Goal: Task Accomplishment & Management: Use online tool/utility

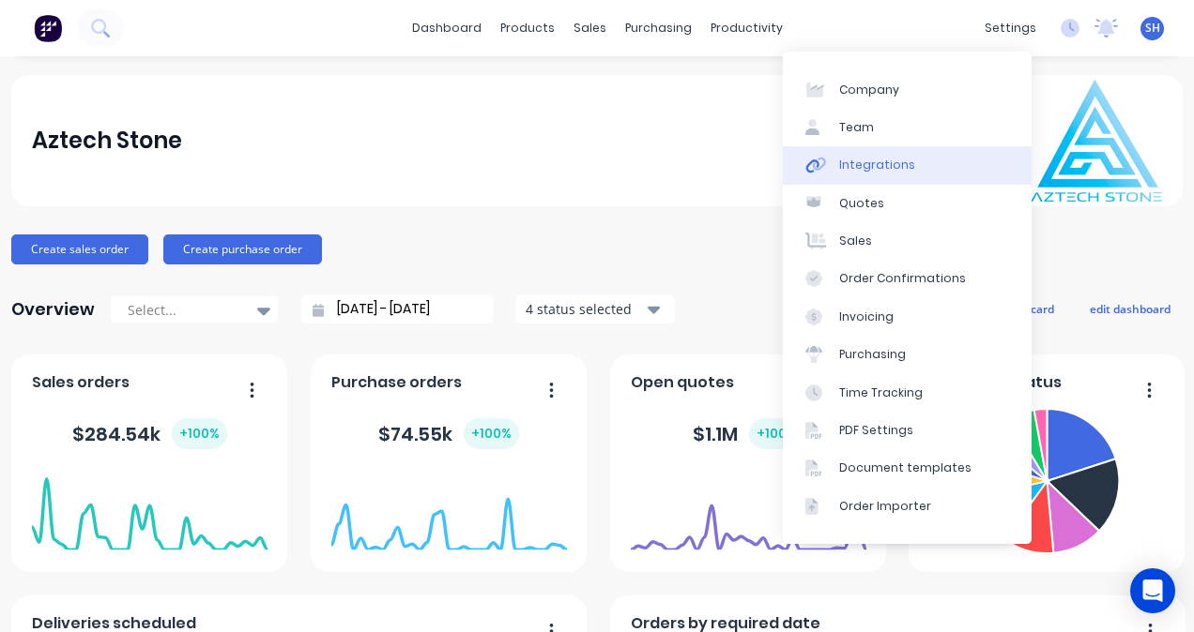
click at [901, 175] on link "Integrations" at bounding box center [907, 165] width 249 height 38
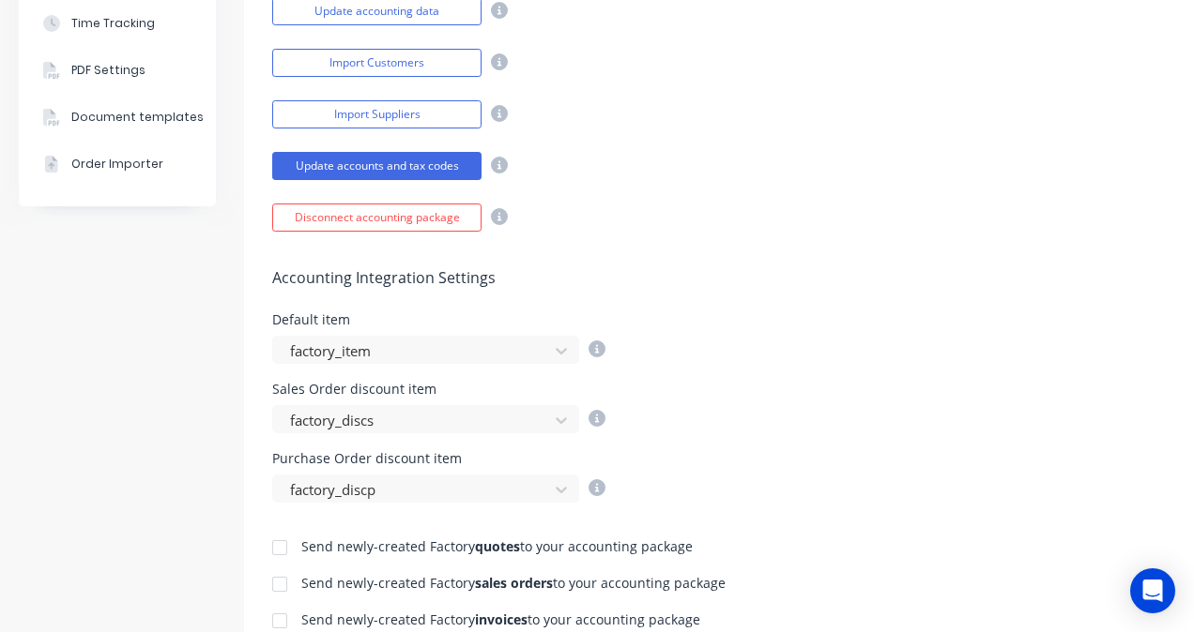
scroll to position [751, 0]
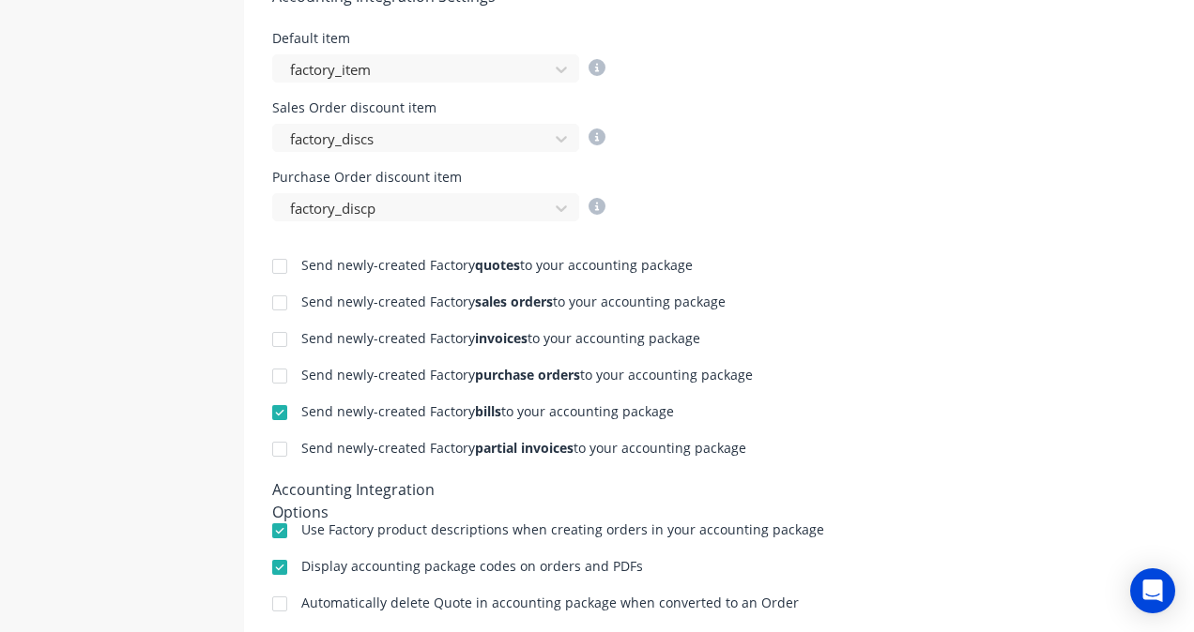
click at [276, 338] on div at bounding box center [280, 340] width 38 height 38
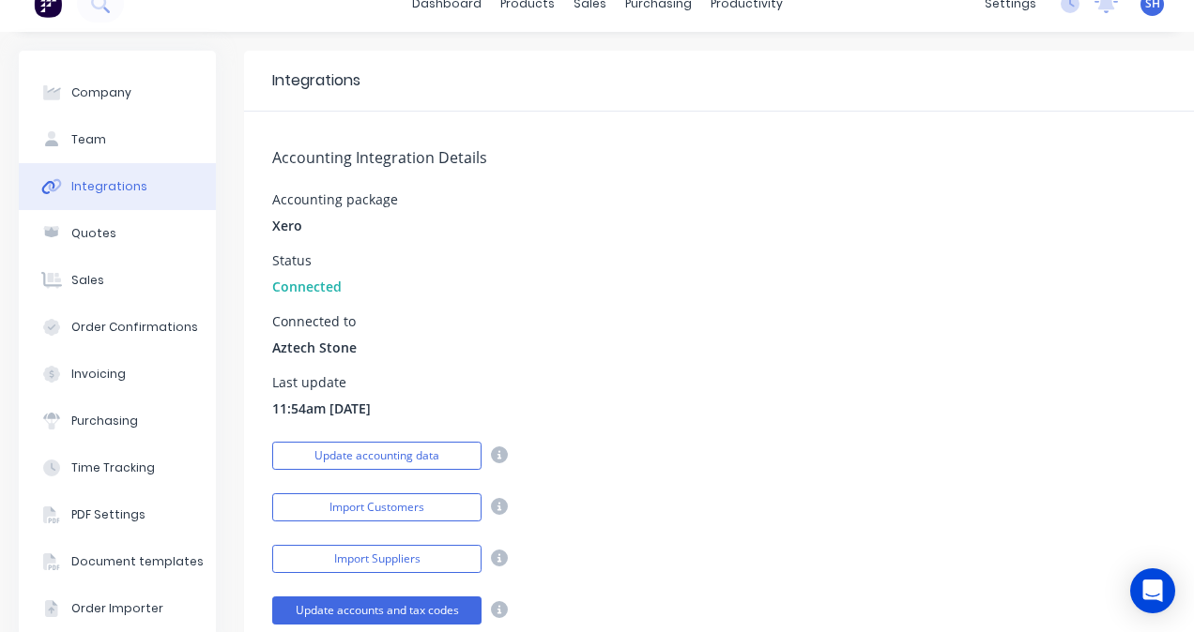
scroll to position [0, 0]
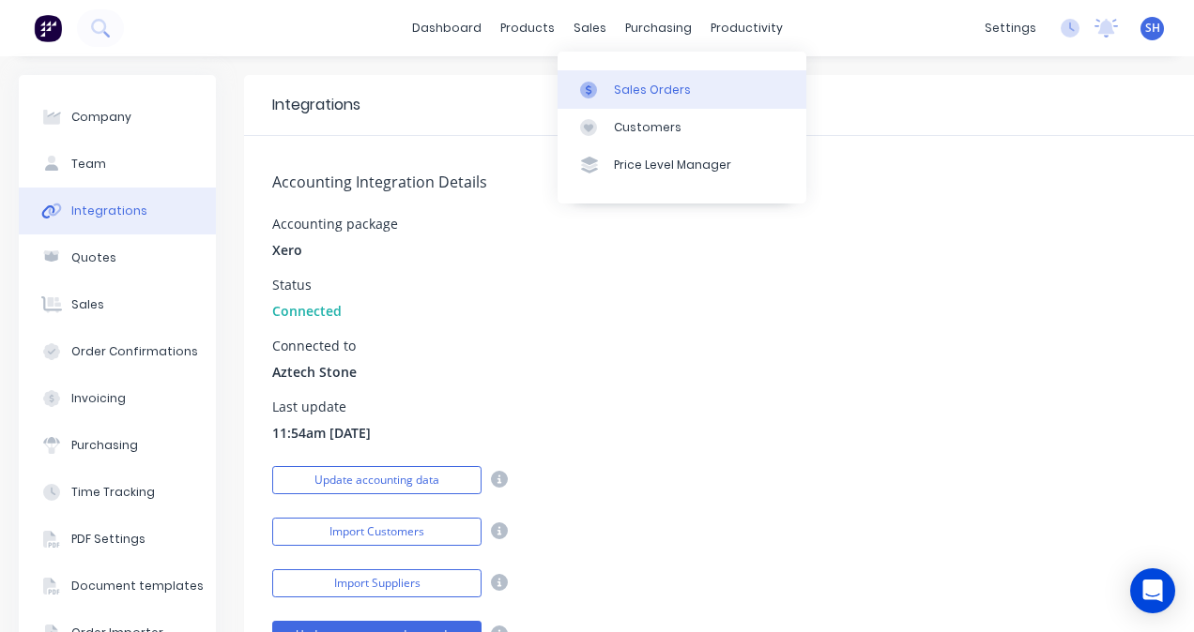
click at [610, 80] on link "Sales Orders" at bounding box center [681, 89] width 249 height 38
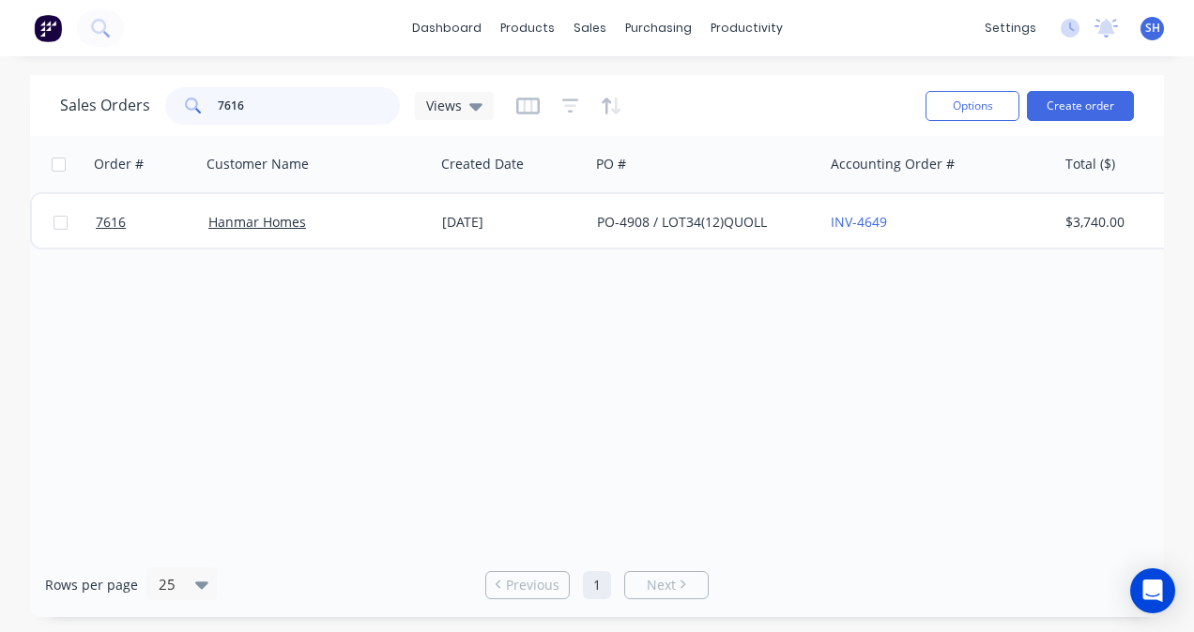
drag, startPoint x: 333, startPoint y: 106, endPoint x: 200, endPoint y: 114, distance: 133.5
click at [200, 114] on div "7616" at bounding box center [282, 106] width 235 height 38
type input "7696"
click at [596, 541] on div "Order # Customer Name Created Date PO # Accounting Order # Total ($) Created By…" at bounding box center [597, 344] width 1134 height 417
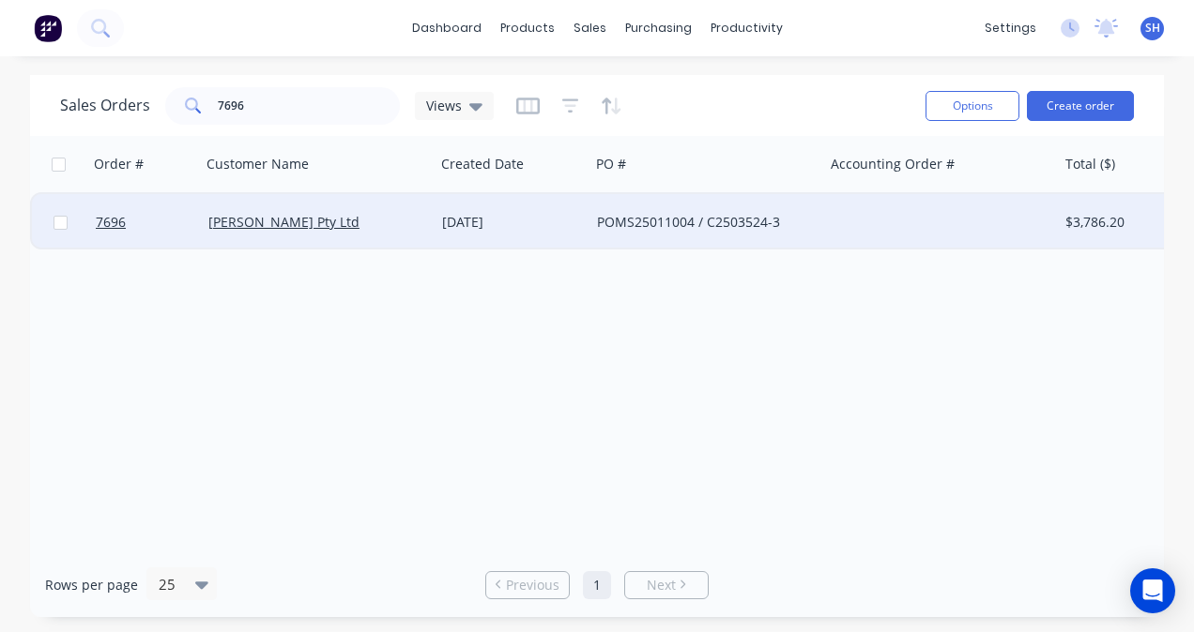
click at [432, 236] on div "[PERSON_NAME] Pty Ltd" at bounding box center [318, 222] width 234 height 56
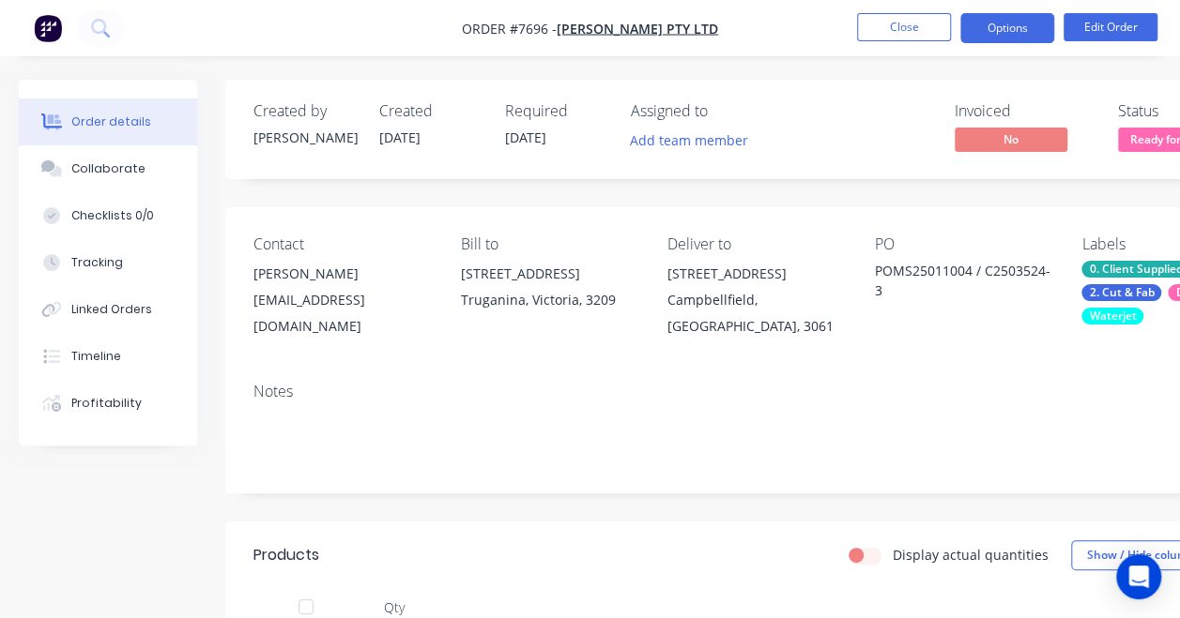
click at [1008, 30] on button "Options" at bounding box center [1007, 28] width 94 height 30
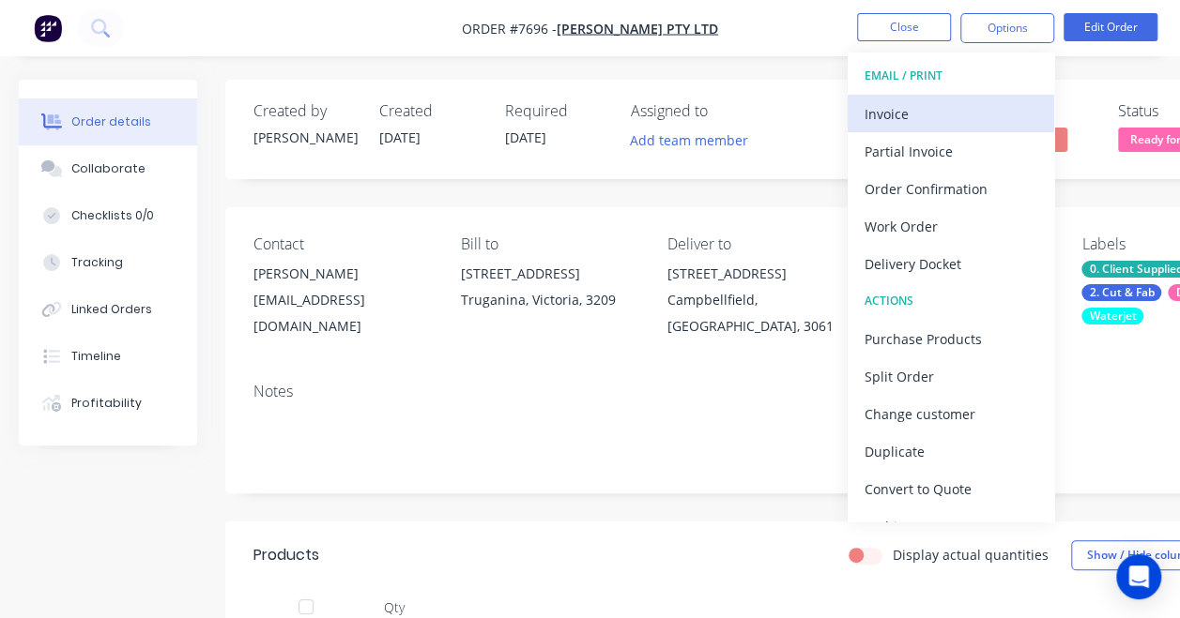
click at [912, 117] on div "Invoice" at bounding box center [950, 113] width 173 height 27
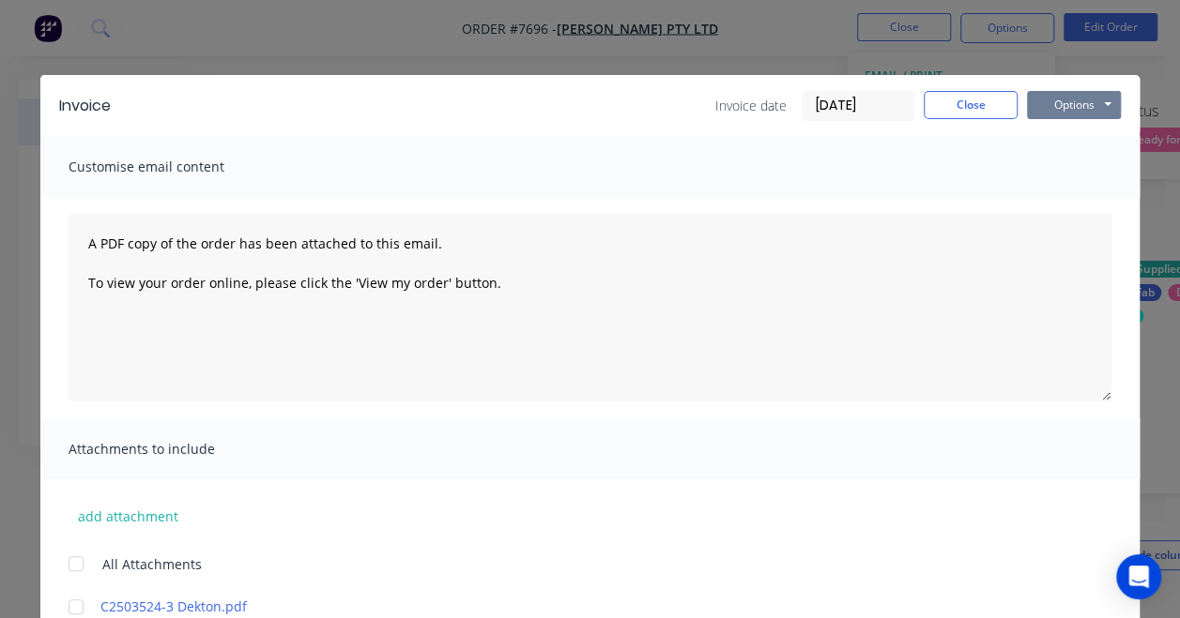
click at [1034, 110] on button "Options" at bounding box center [1074, 105] width 94 height 28
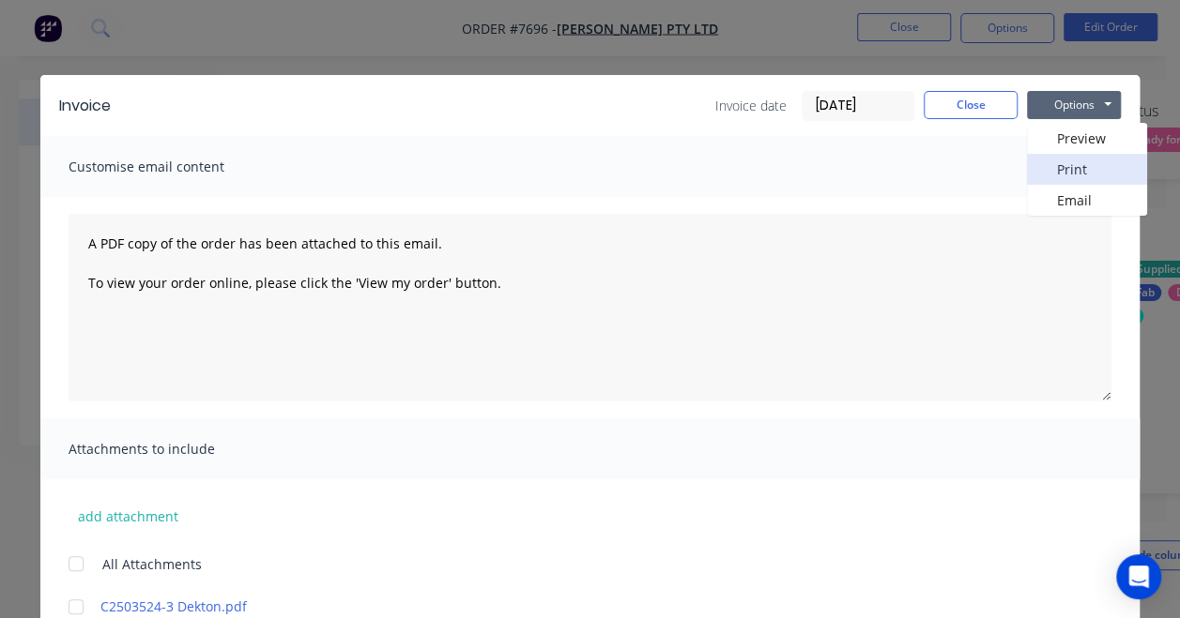
click at [1043, 181] on button "Print" at bounding box center [1087, 169] width 120 height 31
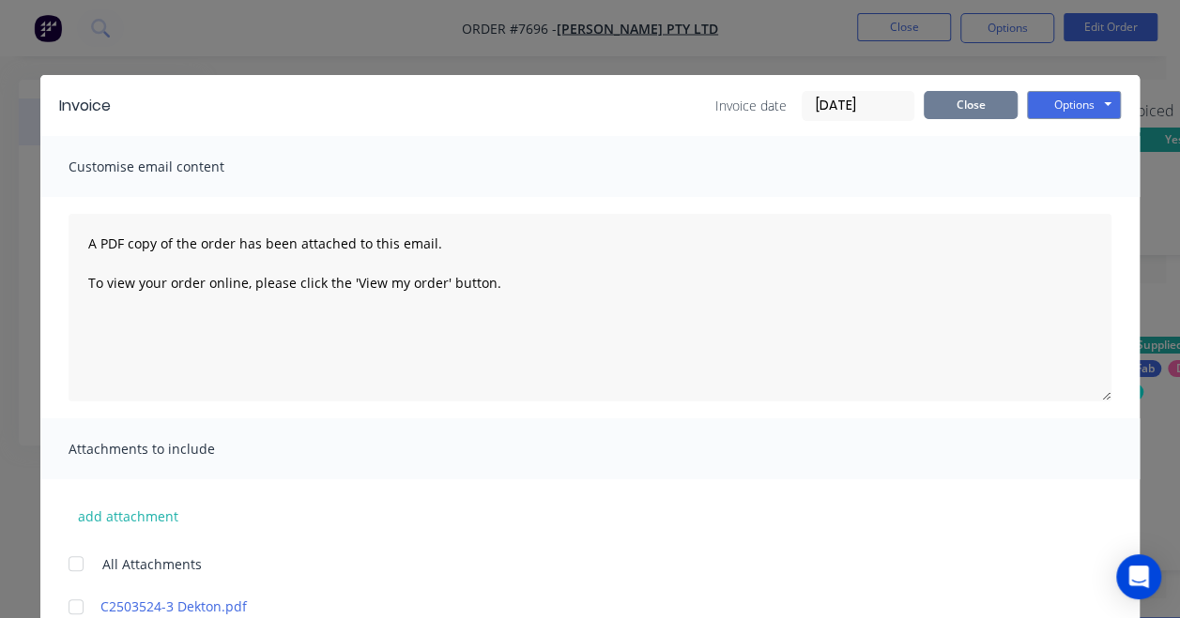
click at [941, 114] on button "Close" at bounding box center [970, 105] width 94 height 28
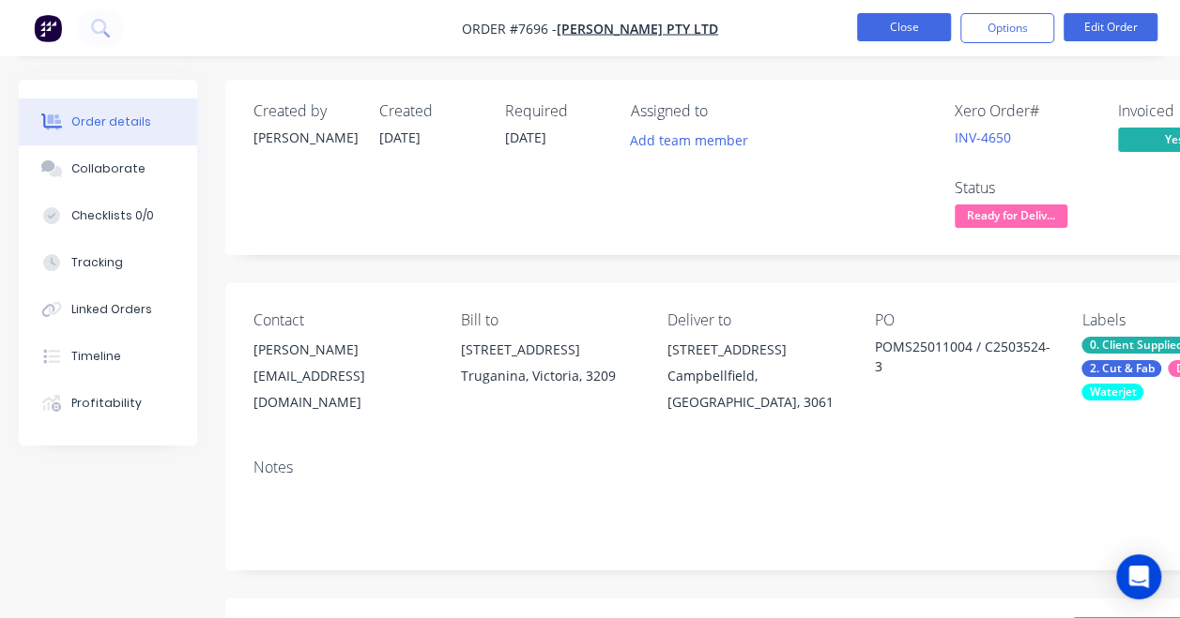
click at [867, 39] on button "Close" at bounding box center [904, 27] width 94 height 28
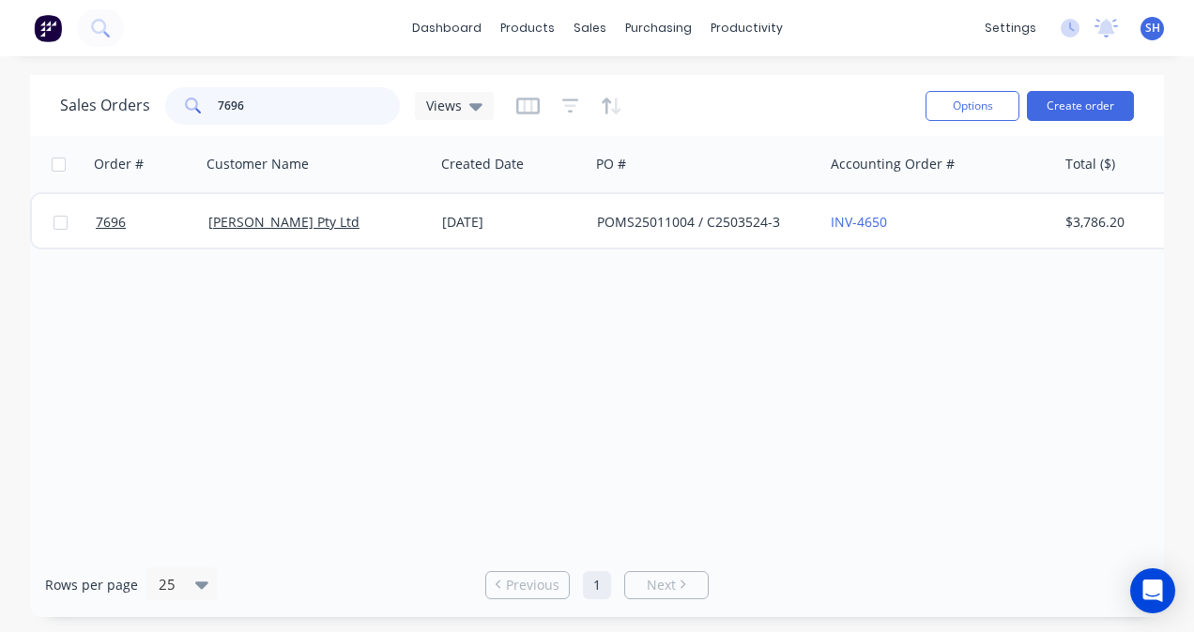
drag, startPoint x: 295, startPoint y: 103, endPoint x: 268, endPoint y: 103, distance: 26.3
click at [268, 103] on input "7696" at bounding box center [309, 106] width 183 height 38
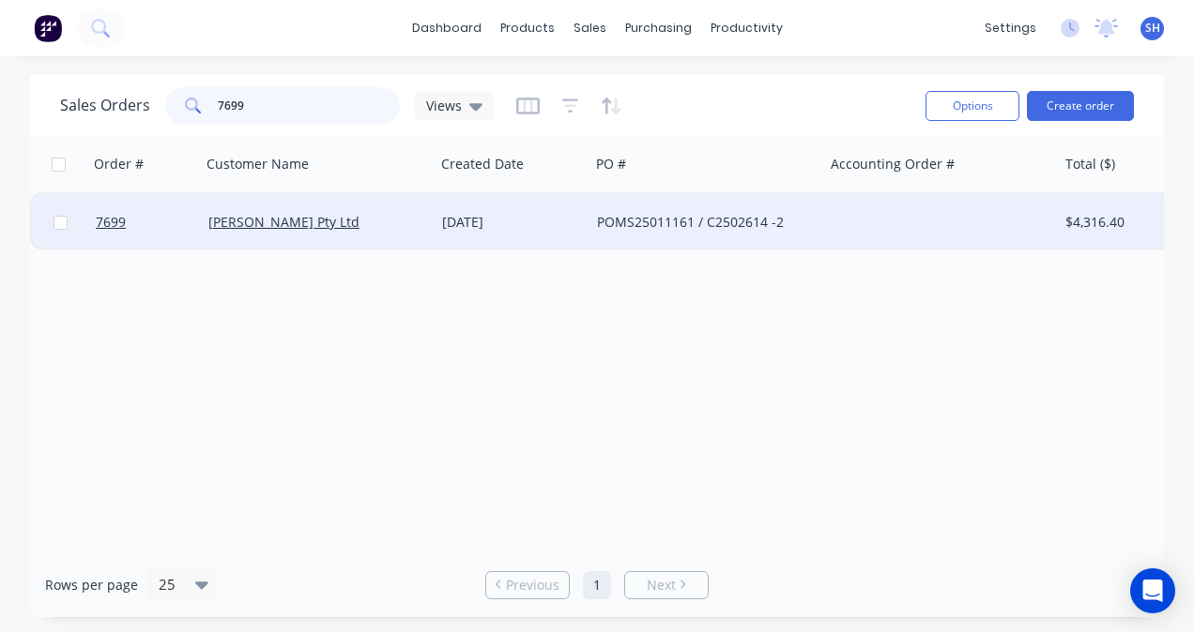
type input "7699"
click at [490, 235] on div "[DATE]" at bounding box center [511, 222] width 155 height 56
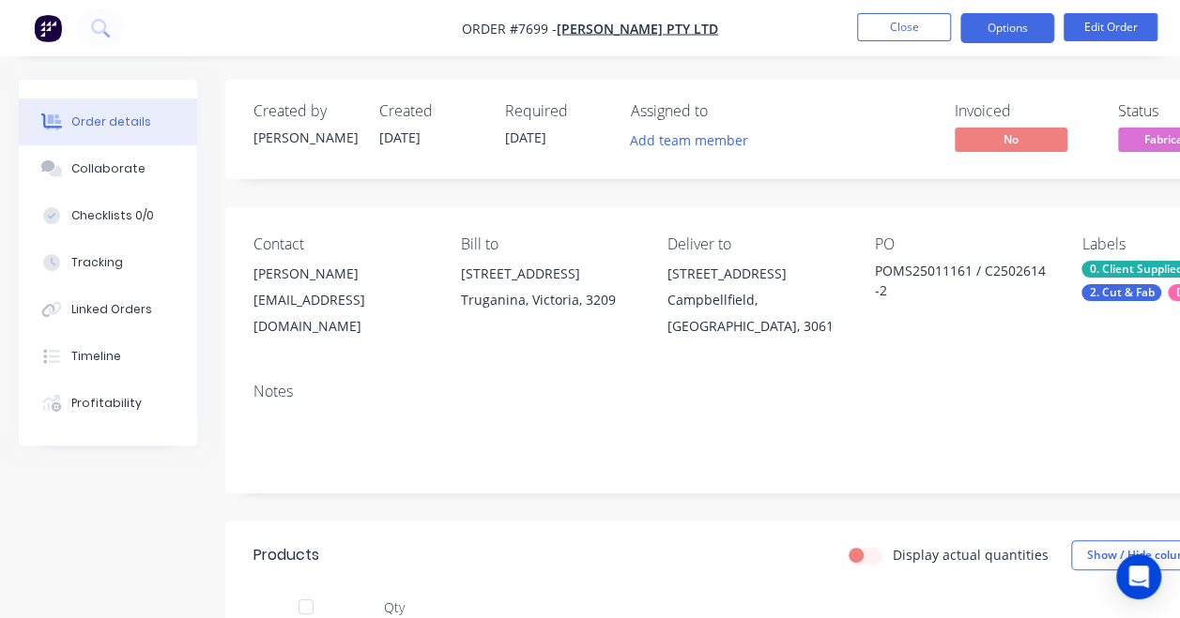
click at [996, 36] on button "Options" at bounding box center [1007, 28] width 94 height 30
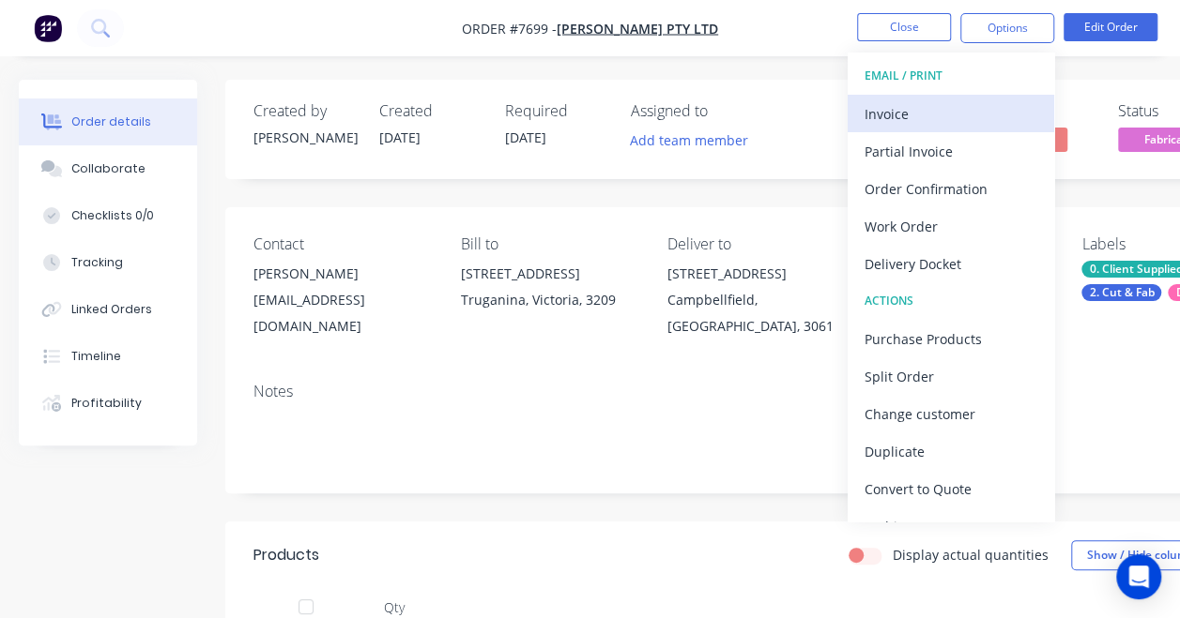
click at [908, 113] on div "Invoice" at bounding box center [950, 113] width 173 height 27
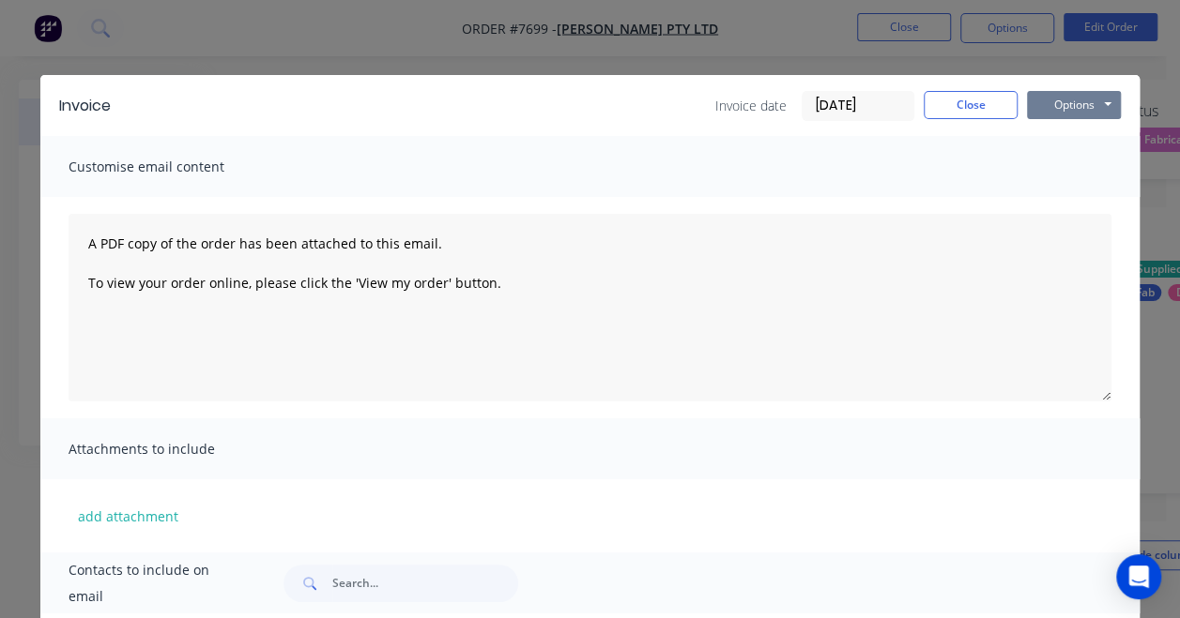
click at [1090, 101] on button "Options" at bounding box center [1074, 105] width 94 height 28
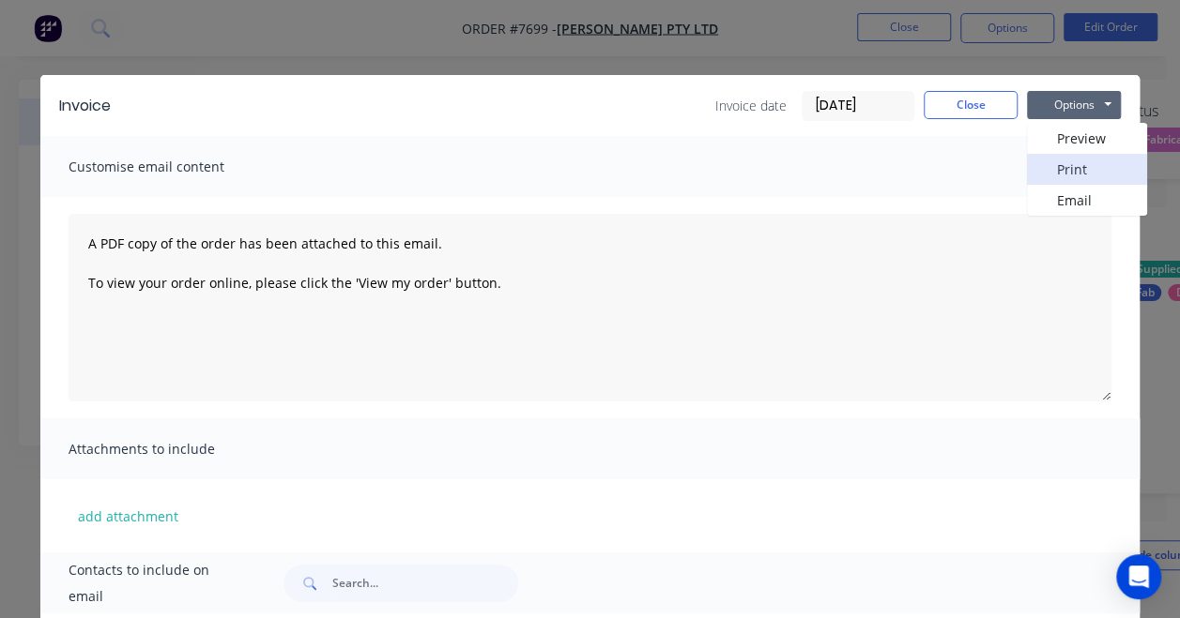
click at [1065, 167] on button "Print" at bounding box center [1087, 169] width 120 height 31
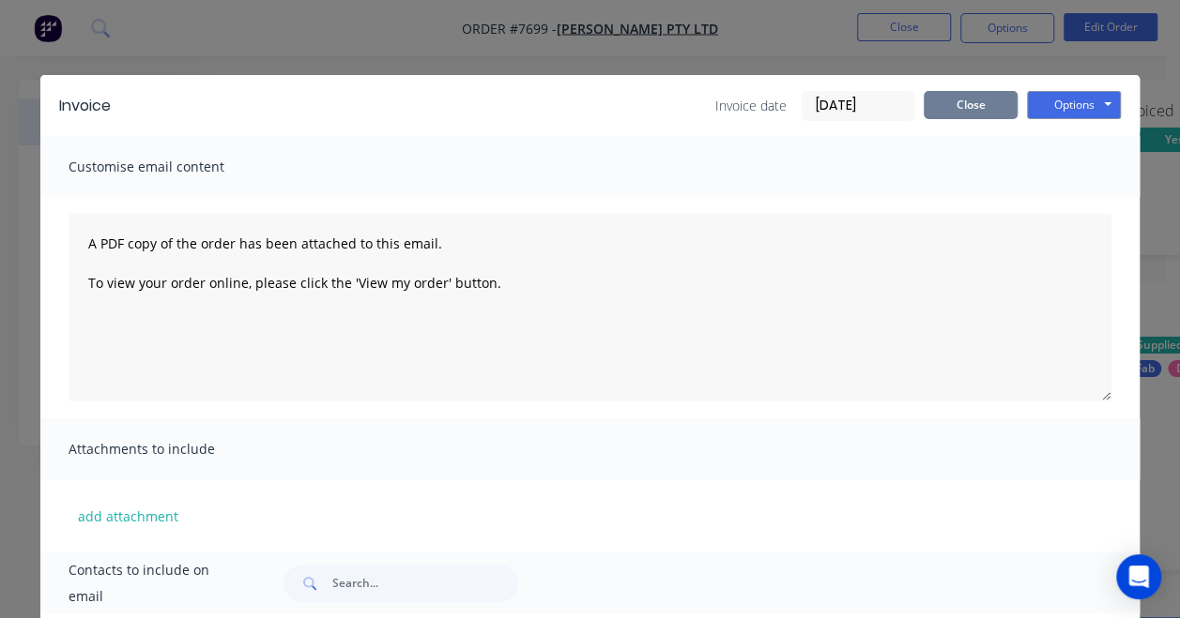
click at [979, 99] on button "Close" at bounding box center [970, 105] width 94 height 28
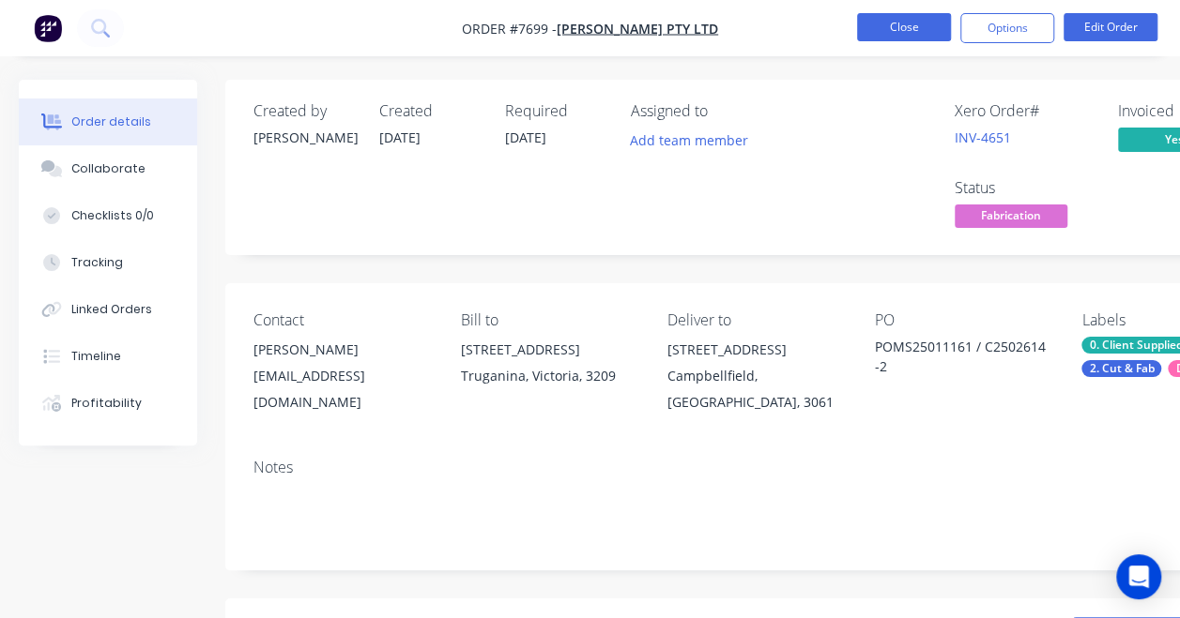
click at [905, 37] on button "Close" at bounding box center [904, 27] width 94 height 28
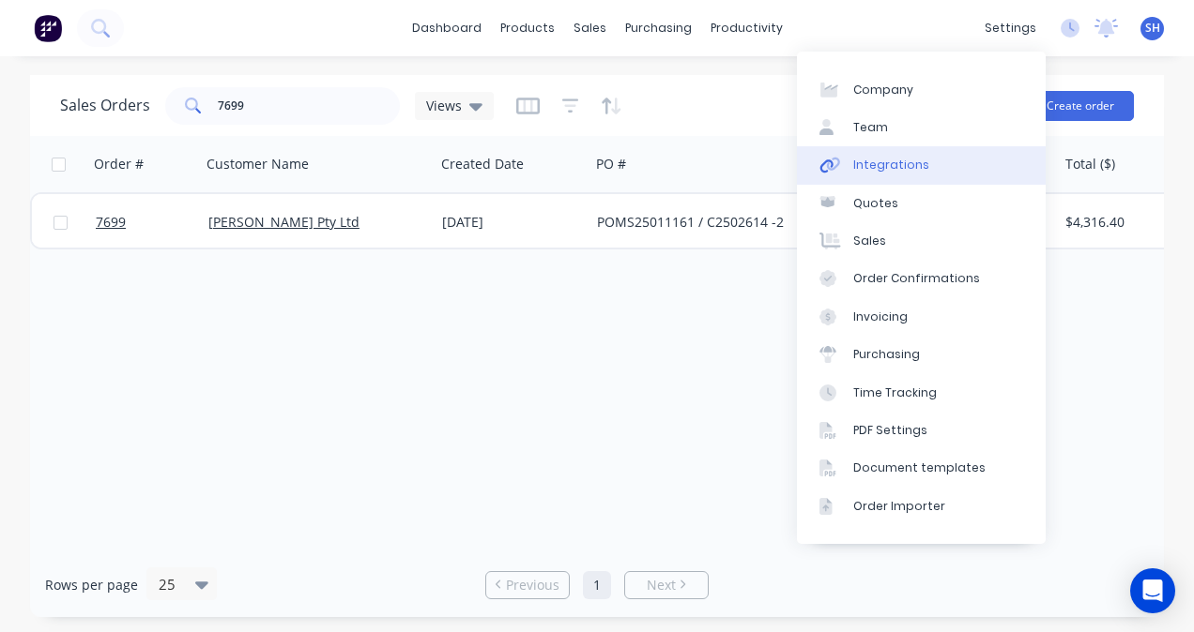
click at [933, 161] on link "Integrations" at bounding box center [921, 165] width 249 height 38
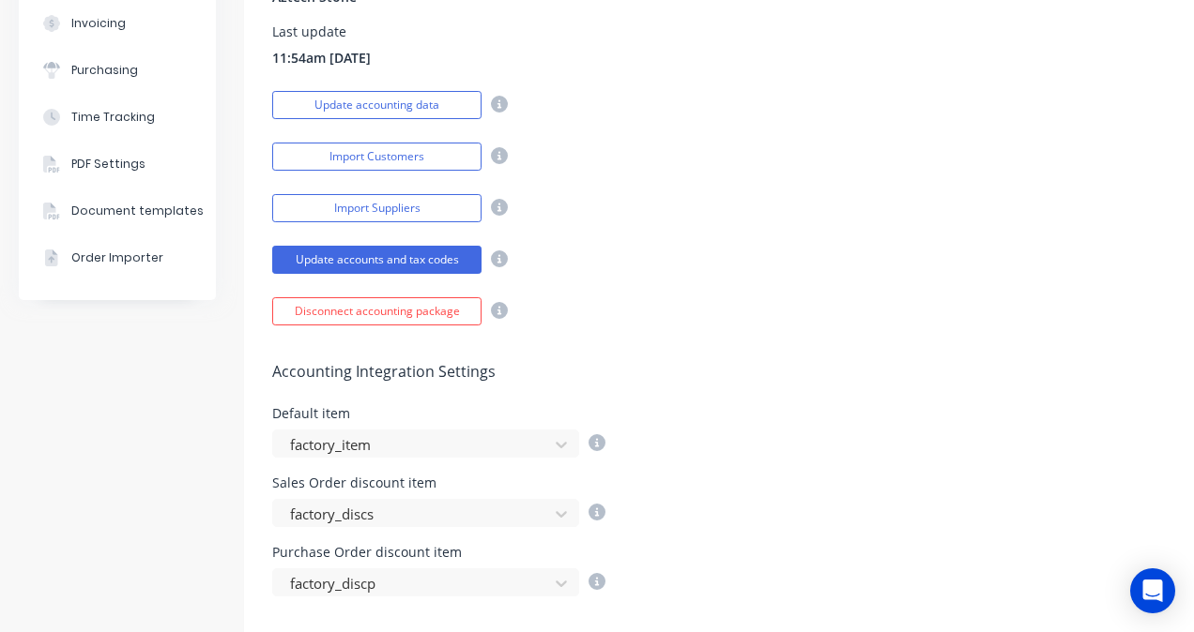
scroll to position [657, 0]
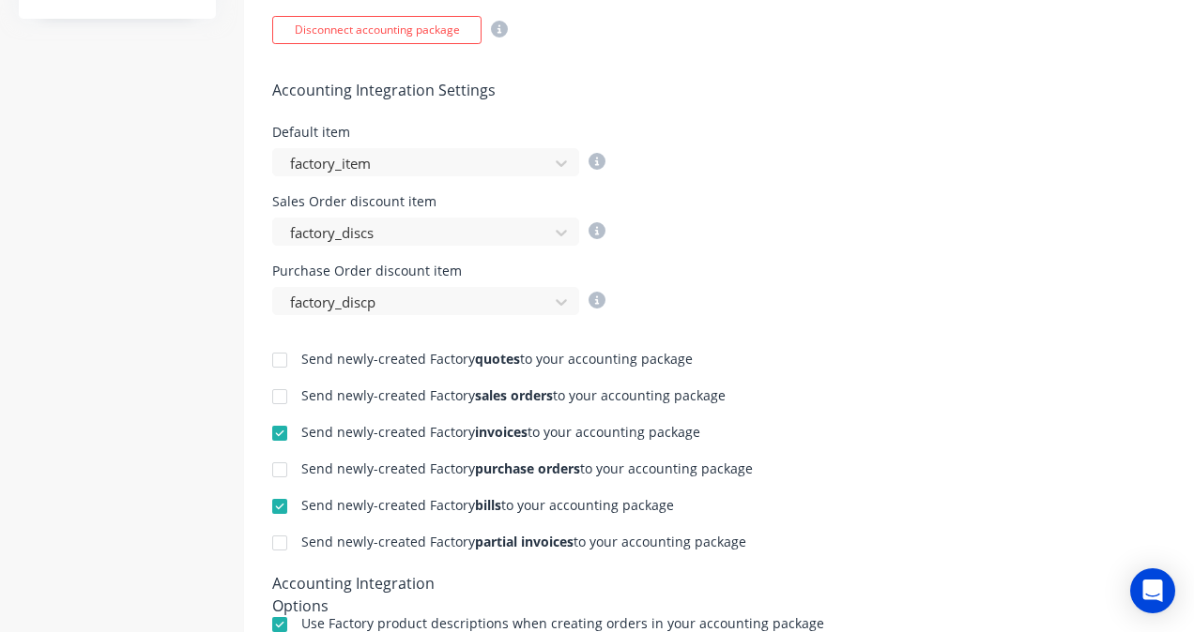
click at [283, 430] on div at bounding box center [280, 434] width 38 height 38
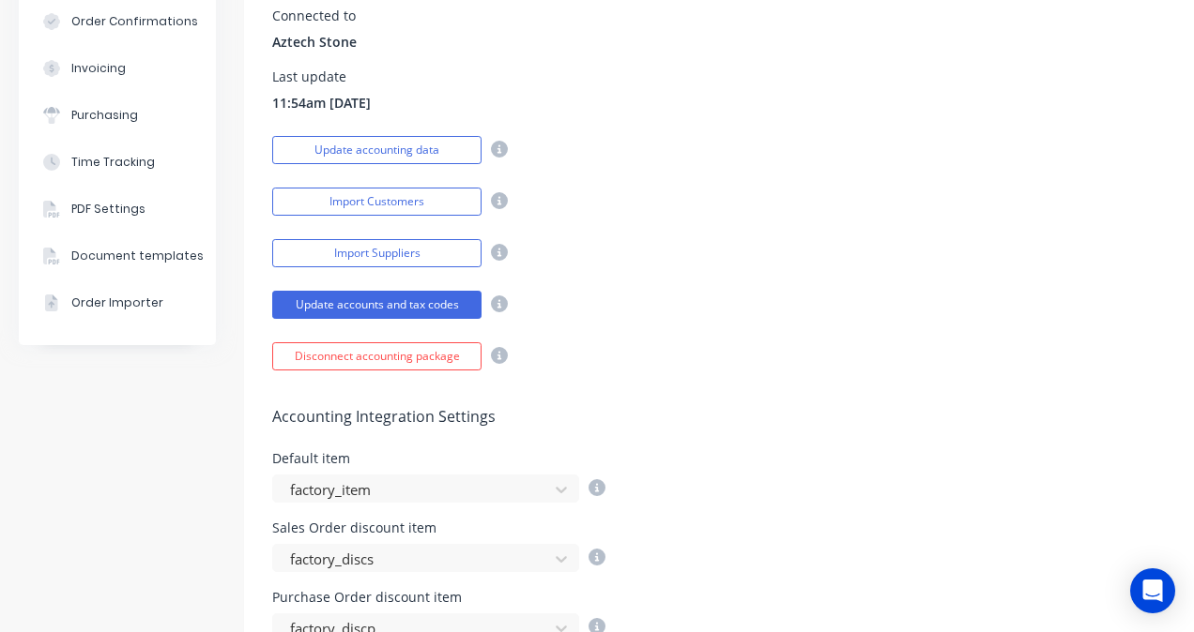
scroll to position [0, 0]
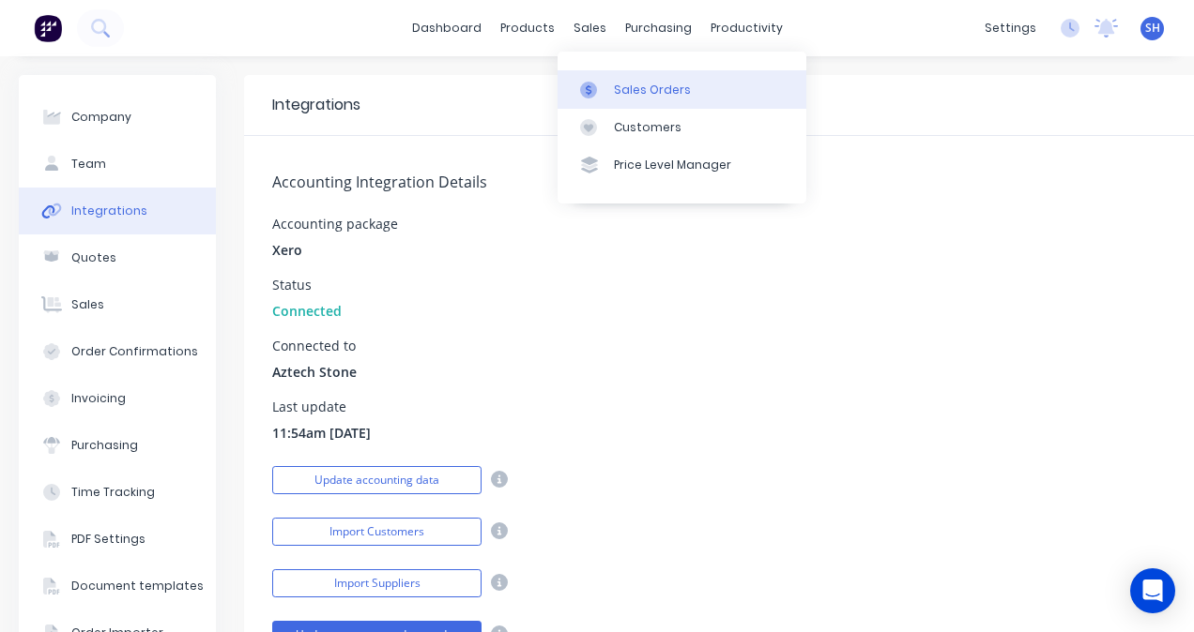
click at [631, 94] on div "Sales Orders" at bounding box center [652, 90] width 77 height 17
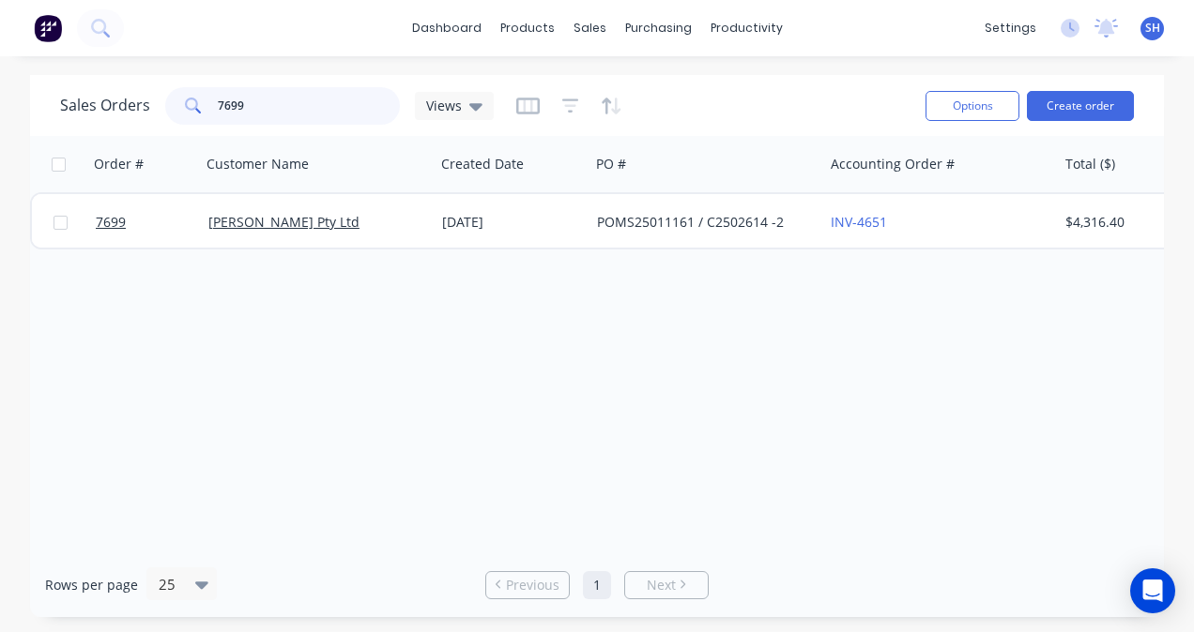
drag, startPoint x: 291, startPoint y: 111, endPoint x: 169, endPoint y: 129, distance: 123.4
click at [169, 129] on div "Sales Orders 7699 Views Options Create order" at bounding box center [597, 105] width 1134 height 61
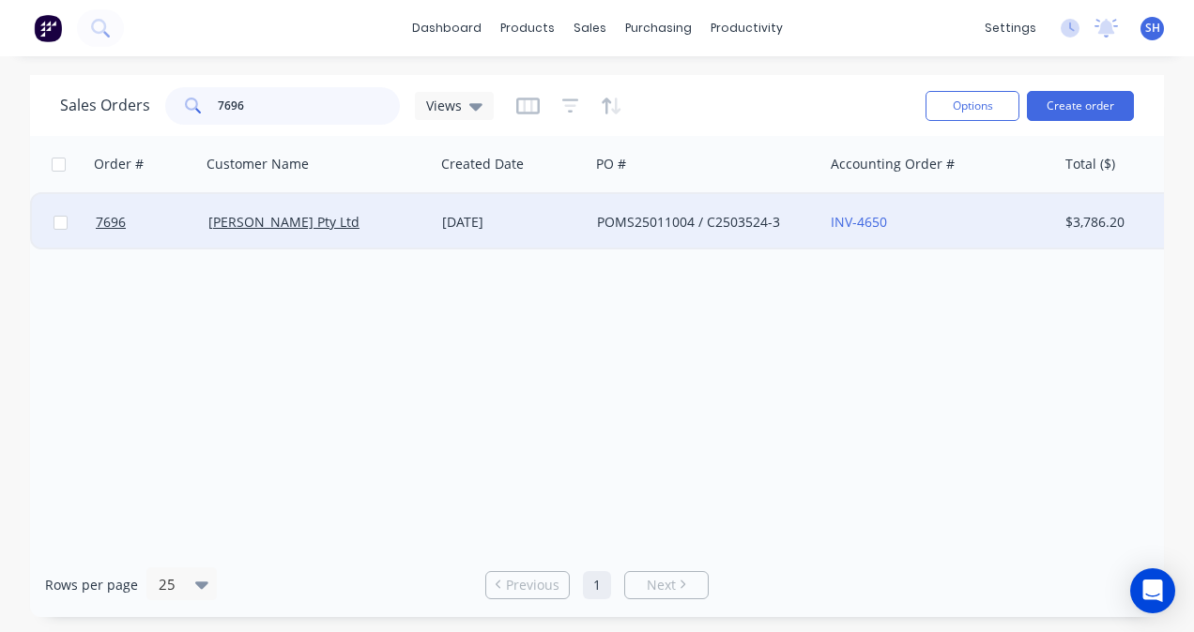
type input "7696"
click at [535, 211] on div "[DATE]" at bounding box center [511, 222] width 155 height 56
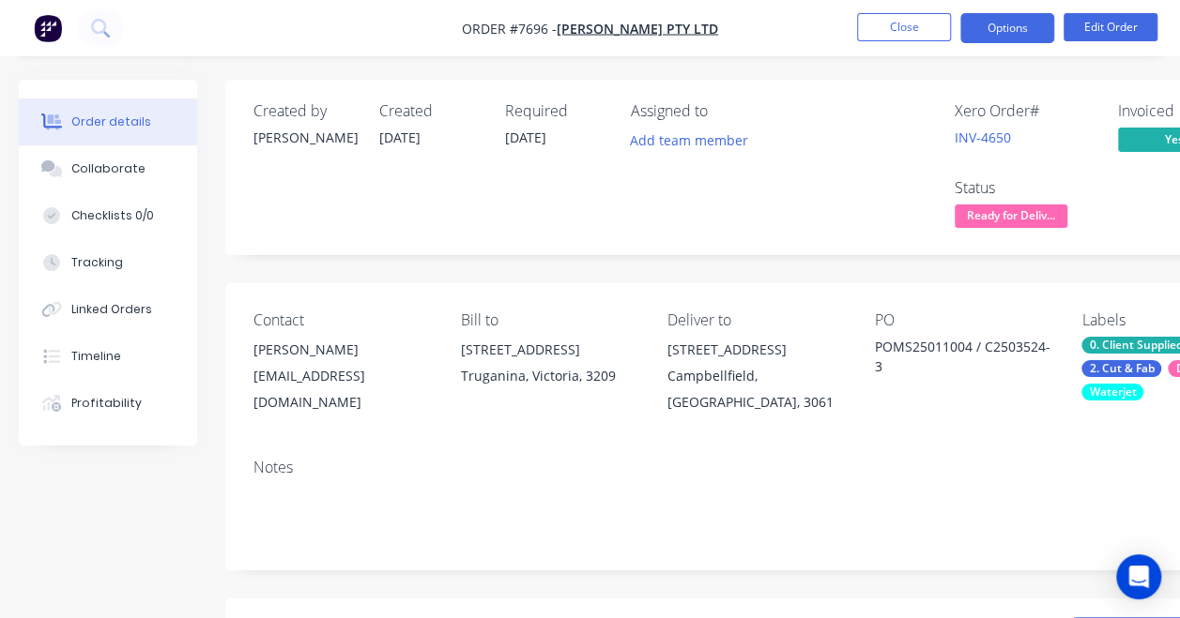
click at [977, 31] on button "Options" at bounding box center [1007, 28] width 94 height 30
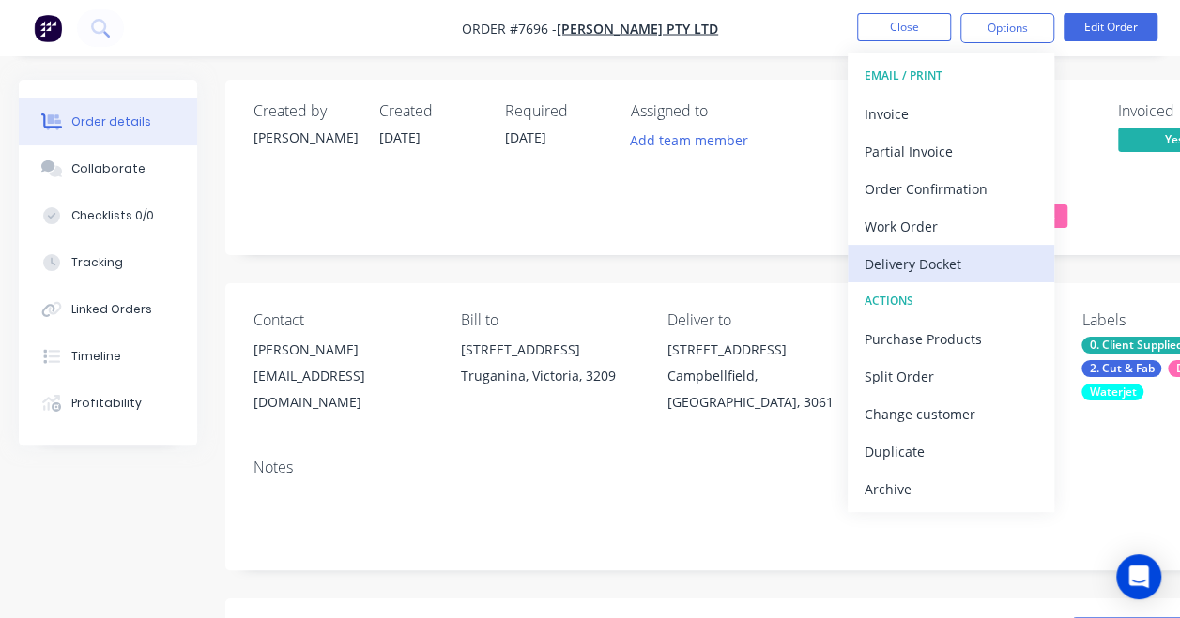
click at [914, 259] on div "Delivery Docket" at bounding box center [950, 264] width 173 height 27
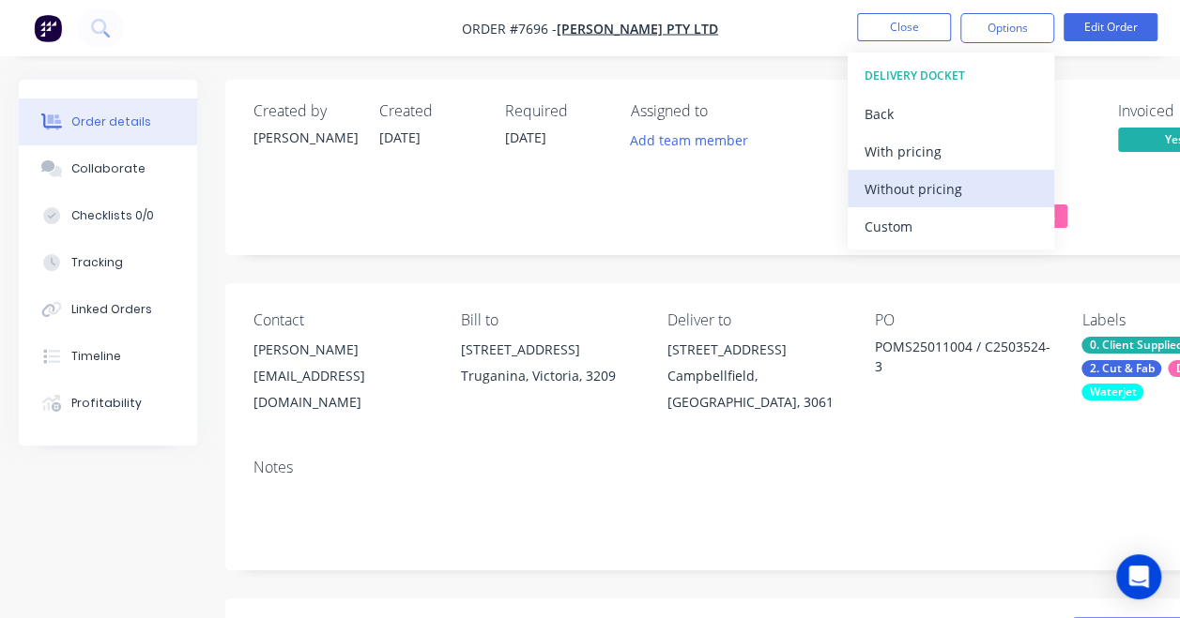
click at [890, 188] on div "Without pricing" at bounding box center [950, 188] width 173 height 27
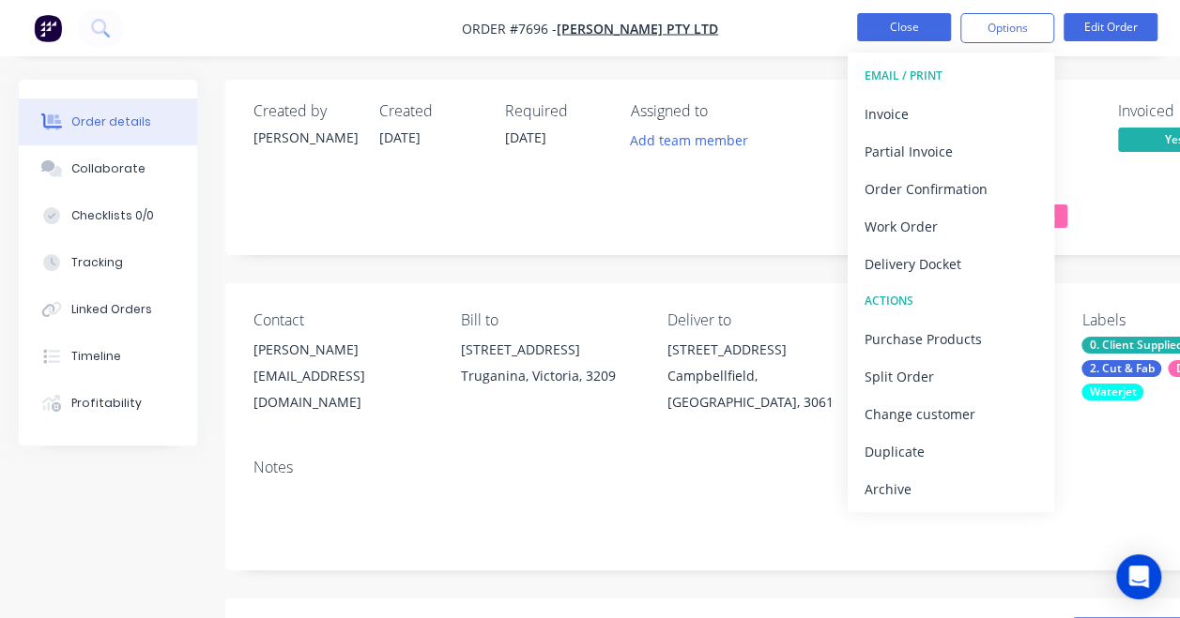
click at [910, 33] on button "Close" at bounding box center [904, 27] width 94 height 28
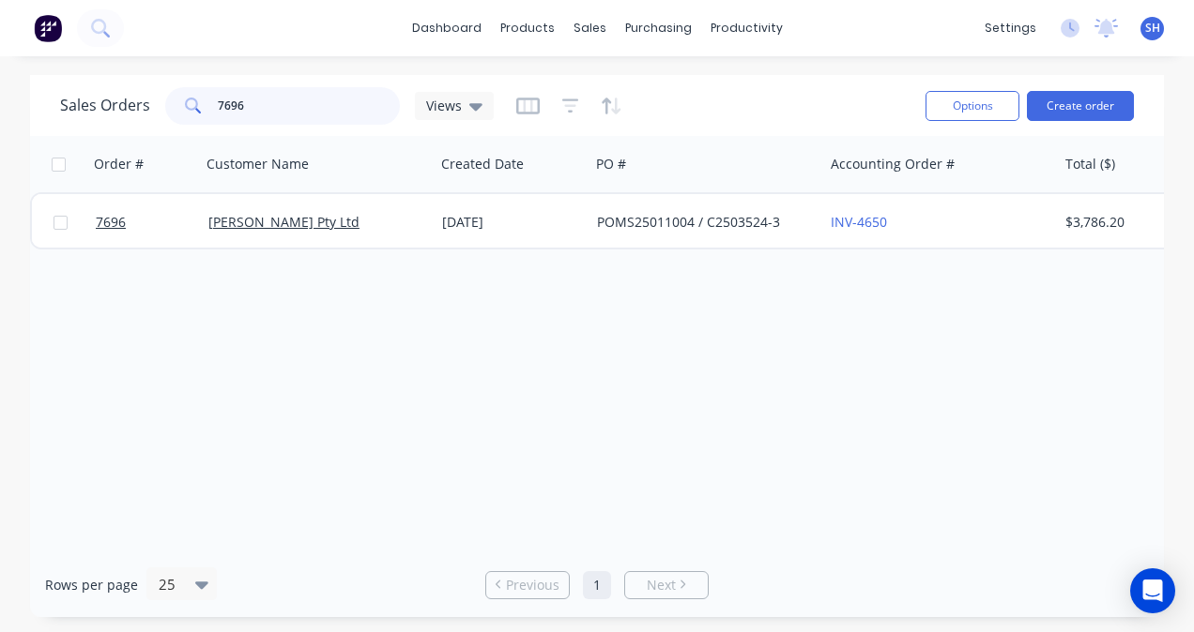
click at [275, 112] on input "7696" at bounding box center [309, 106] width 183 height 38
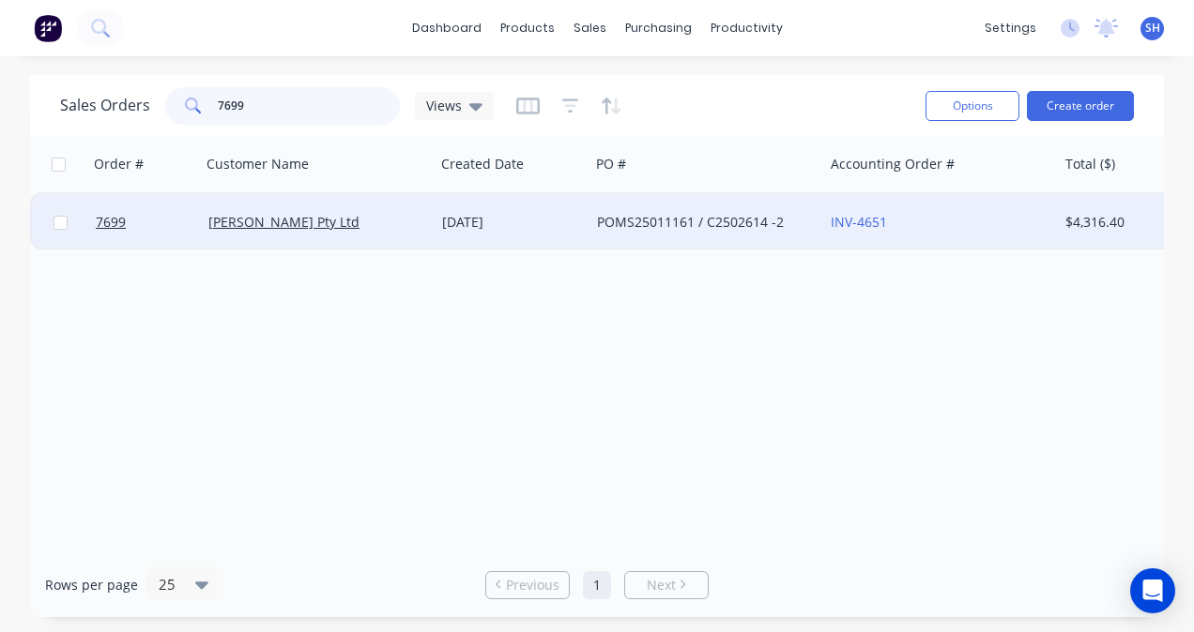
type input "7699"
click at [398, 239] on div "[PERSON_NAME] Pty Ltd" at bounding box center [318, 222] width 234 height 56
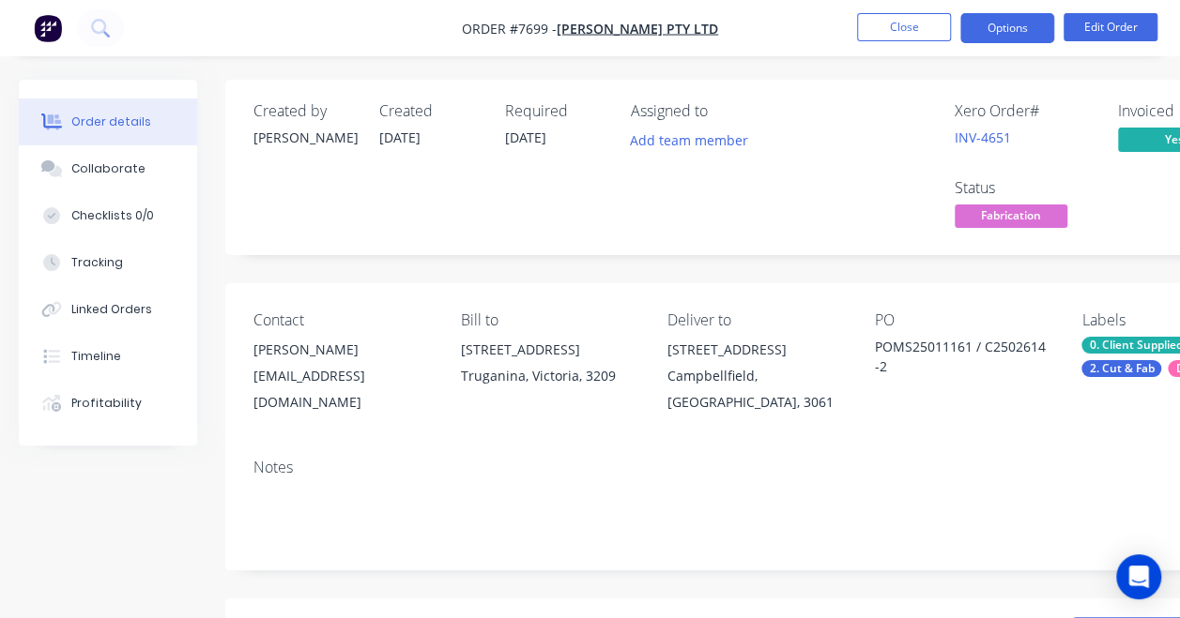
click at [989, 37] on button "Options" at bounding box center [1007, 28] width 94 height 30
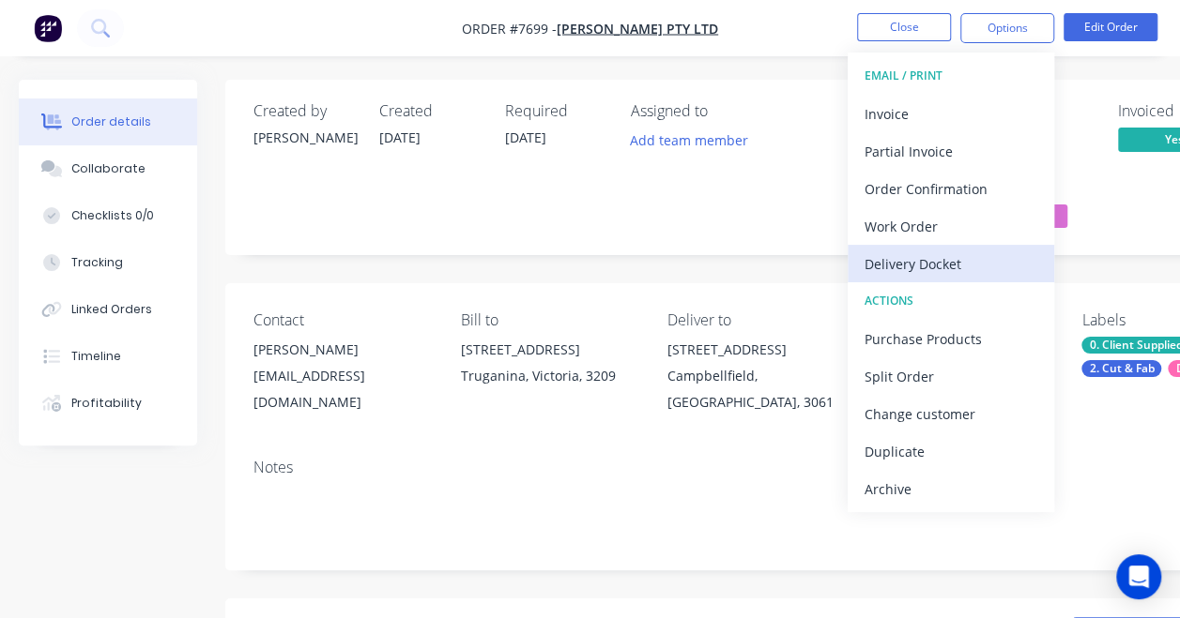
click at [948, 259] on div "Delivery Docket" at bounding box center [950, 264] width 173 height 27
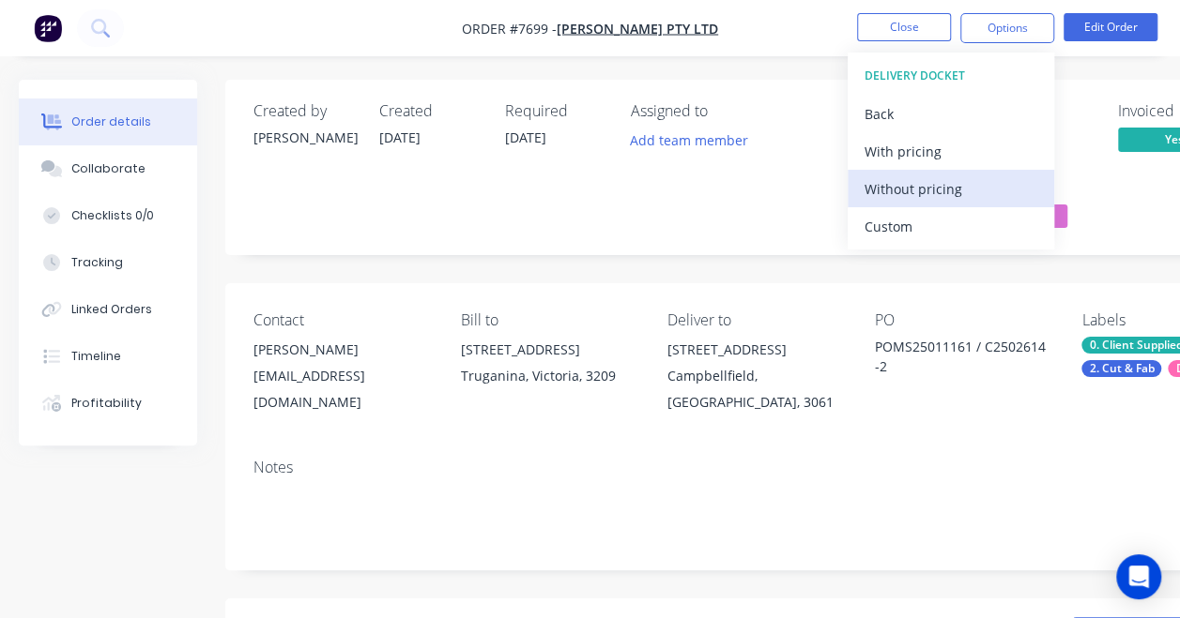
click at [919, 205] on button "Without pricing" at bounding box center [950, 189] width 206 height 38
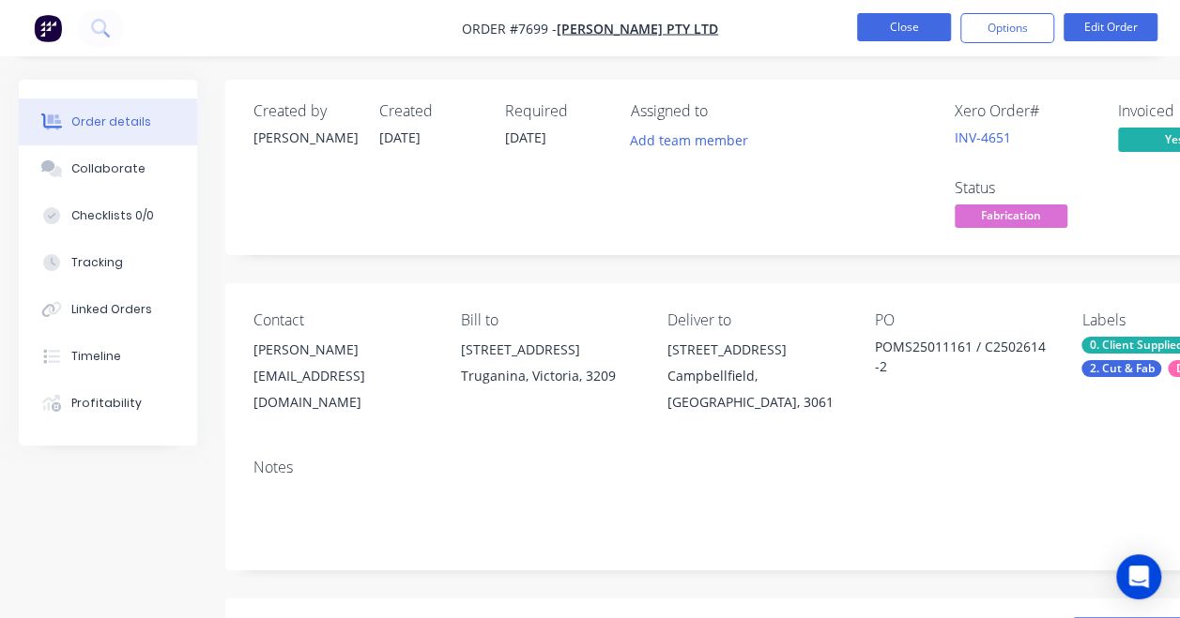
click at [906, 30] on button "Close" at bounding box center [904, 27] width 94 height 28
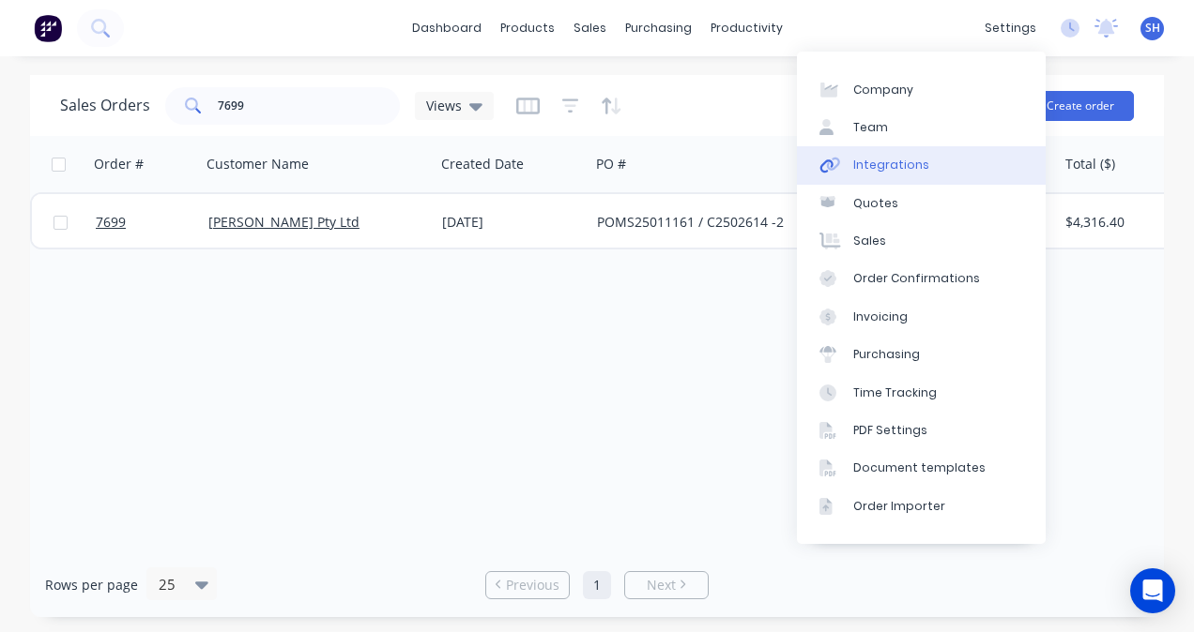
click at [861, 169] on div "Integrations" at bounding box center [891, 165] width 76 height 17
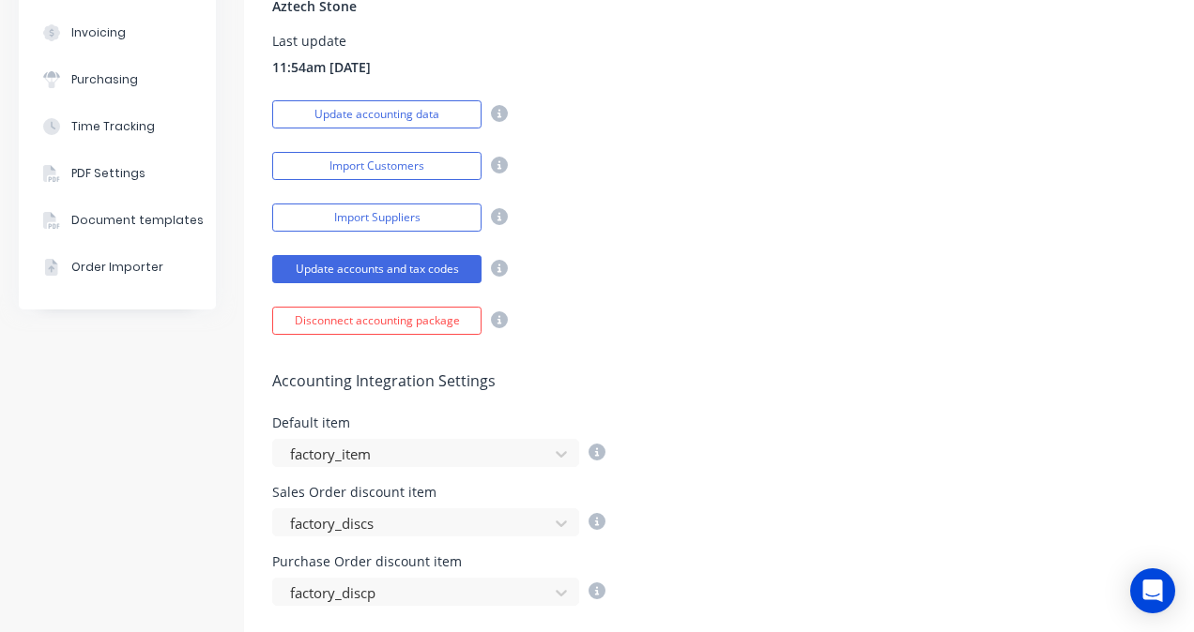
scroll to position [563, 0]
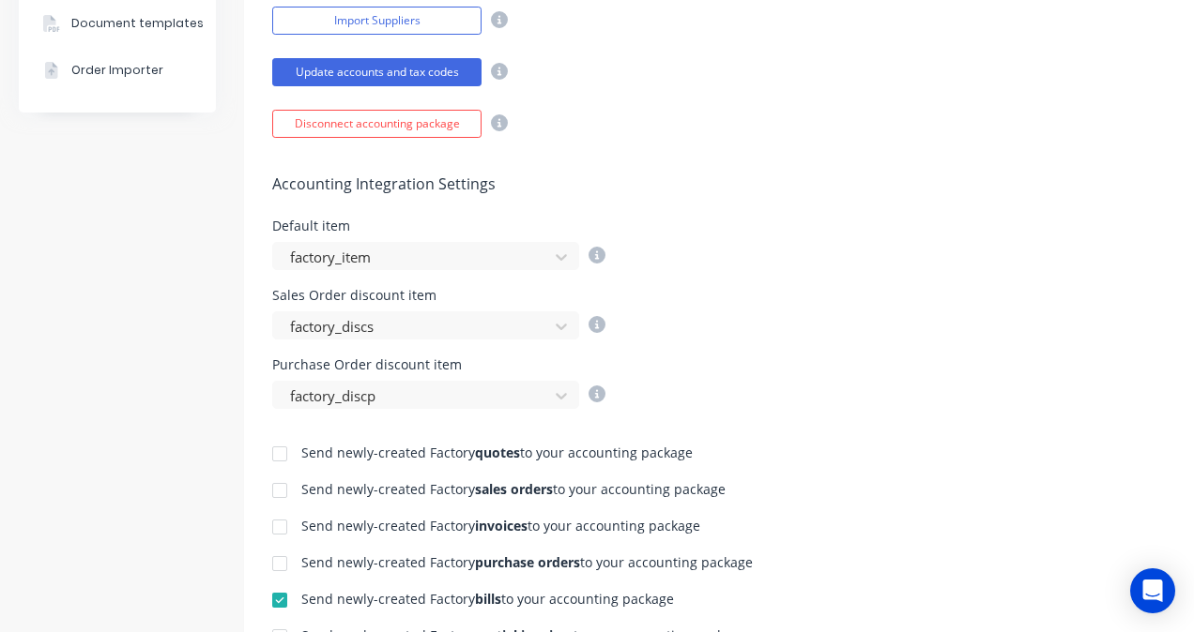
click at [283, 529] on div at bounding box center [280, 528] width 38 height 38
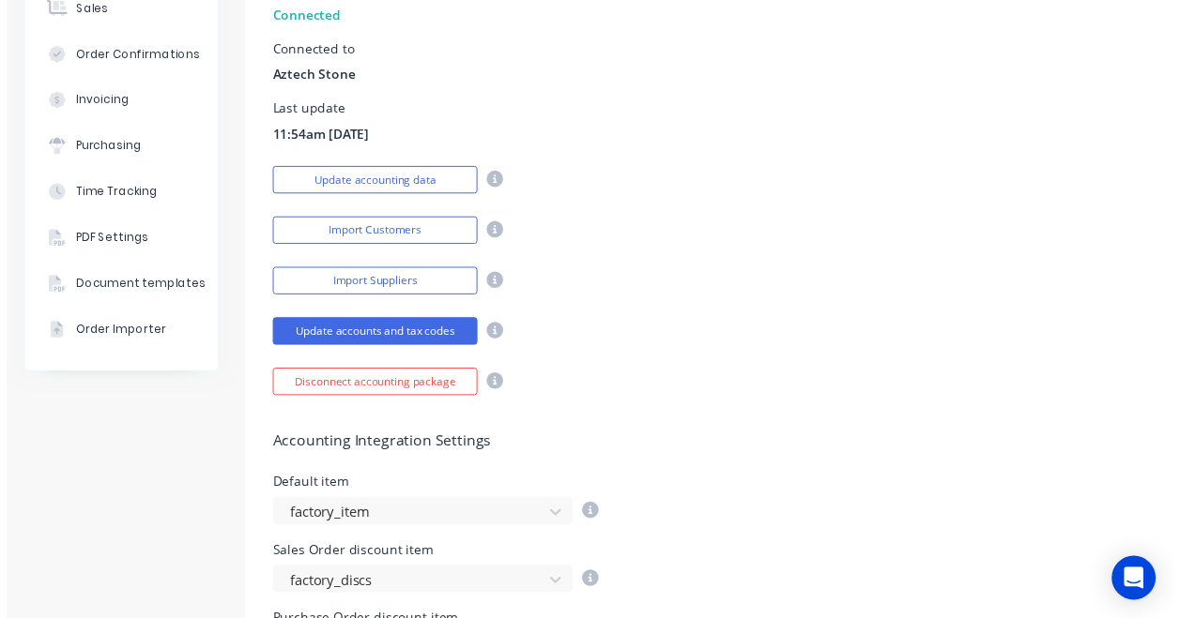
scroll to position [0, 0]
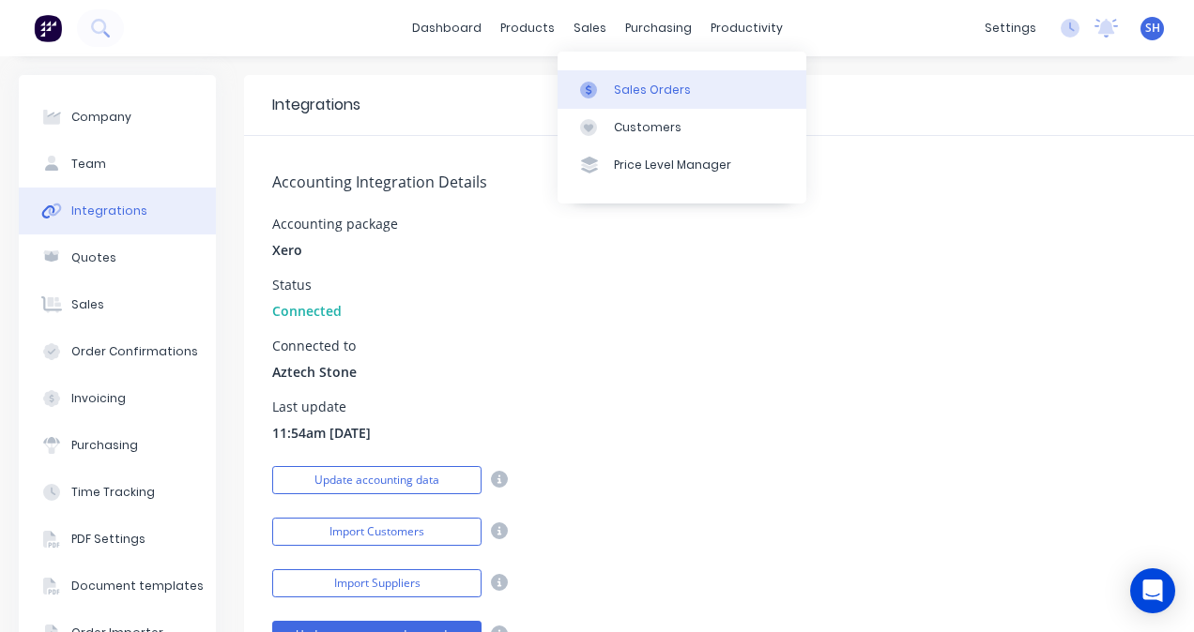
click at [606, 82] on div at bounding box center [594, 90] width 28 height 17
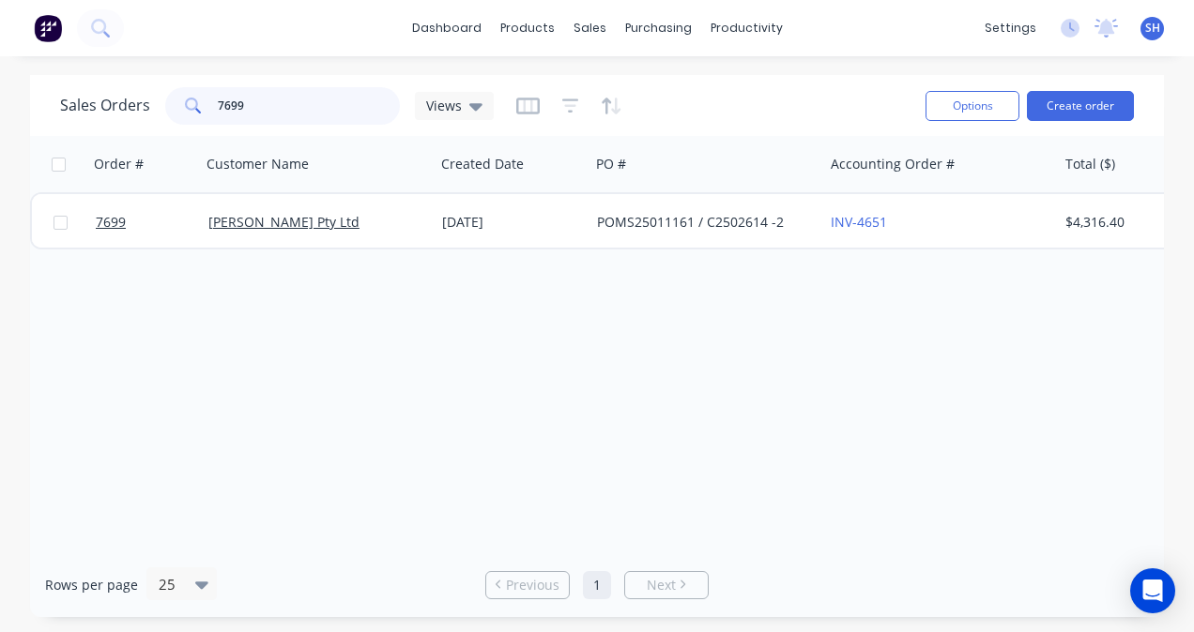
drag, startPoint x: 260, startPoint y: 104, endPoint x: 209, endPoint y: 106, distance: 50.7
click at [209, 106] on div "7699" at bounding box center [282, 106] width 235 height 38
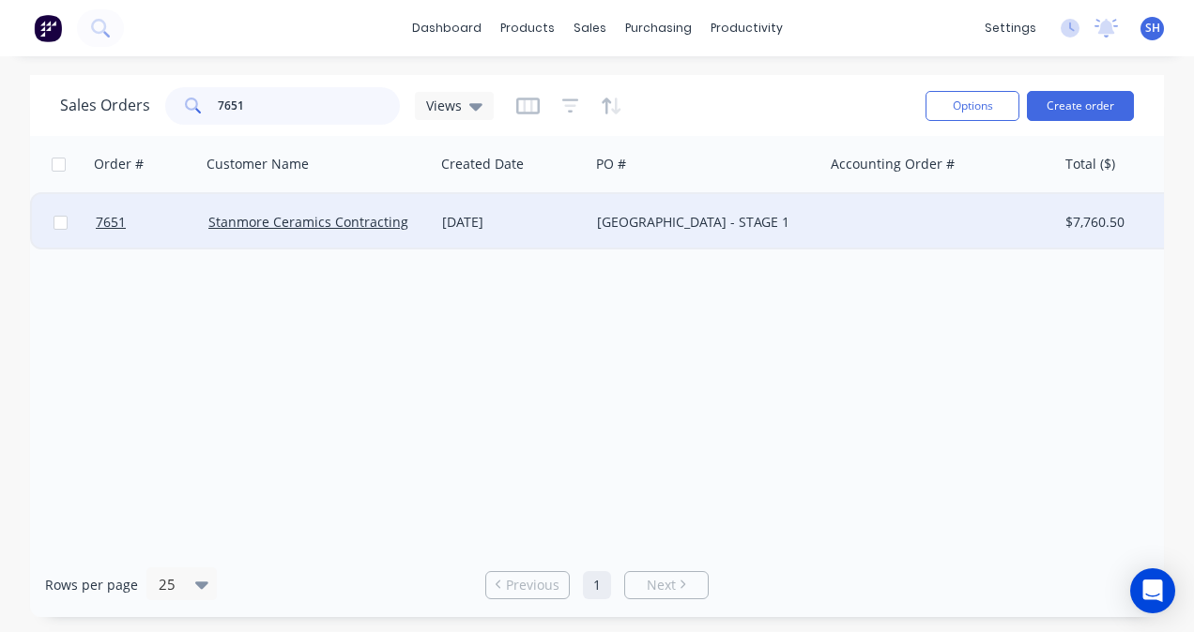
type input "7651"
click at [679, 236] on div "[GEOGRAPHIC_DATA] - STAGE 1" at bounding box center [706, 222] width 234 height 56
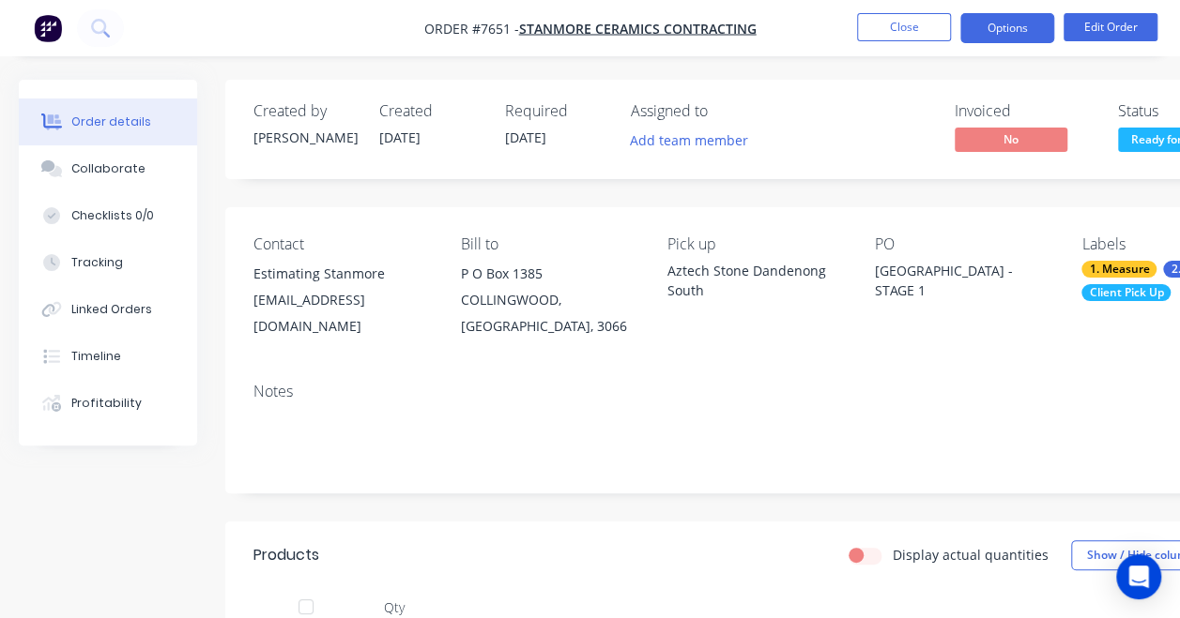
click at [976, 28] on button "Options" at bounding box center [1007, 28] width 94 height 30
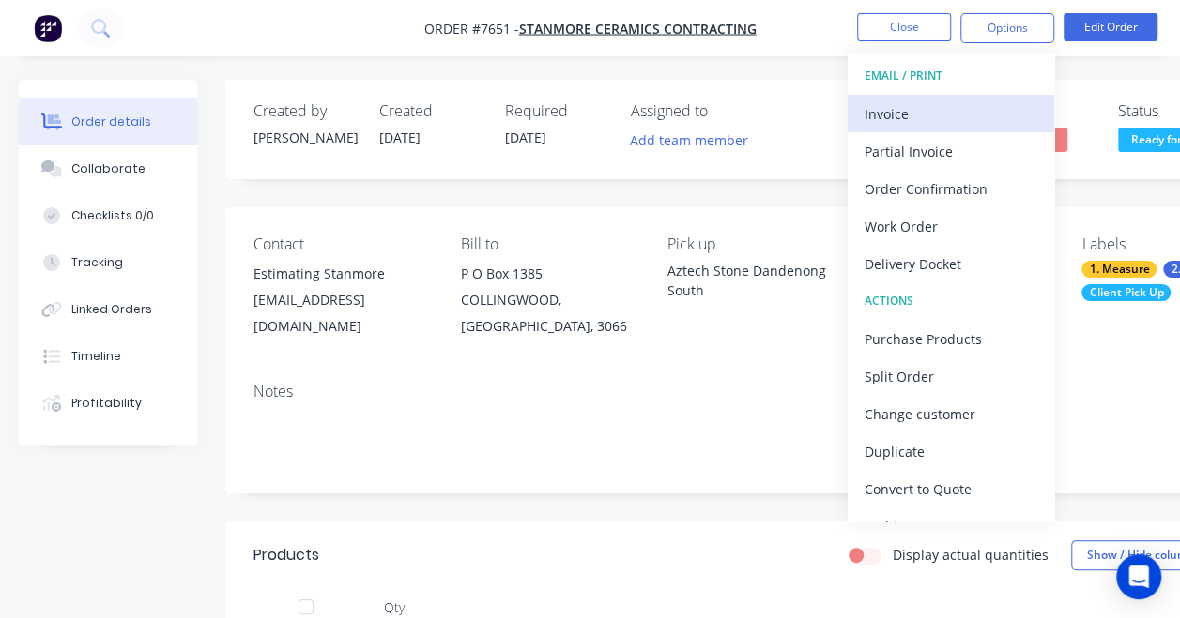
click at [919, 112] on div "Invoice" at bounding box center [950, 113] width 173 height 27
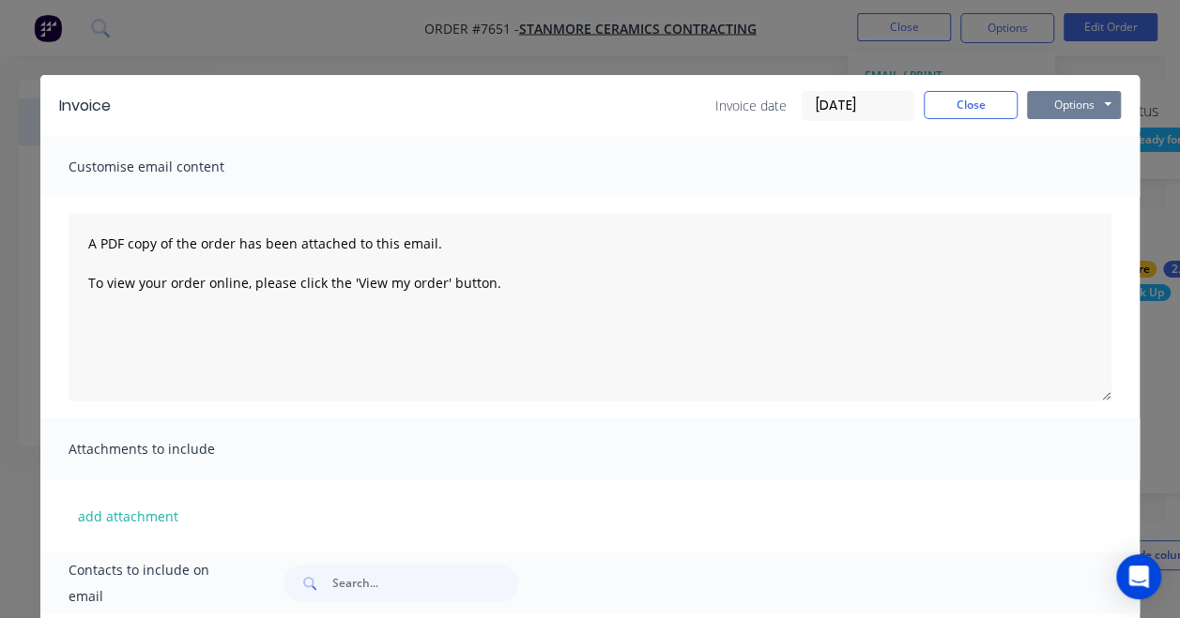
click at [1045, 114] on button "Options" at bounding box center [1074, 105] width 94 height 28
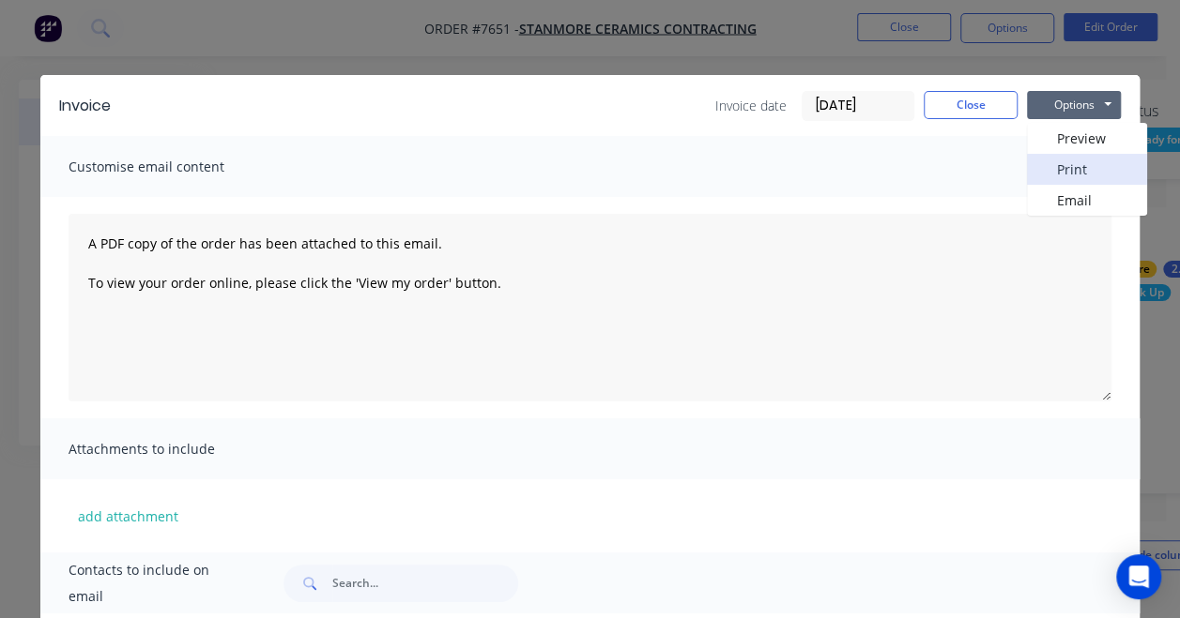
click at [1048, 170] on button "Print" at bounding box center [1087, 169] width 120 height 31
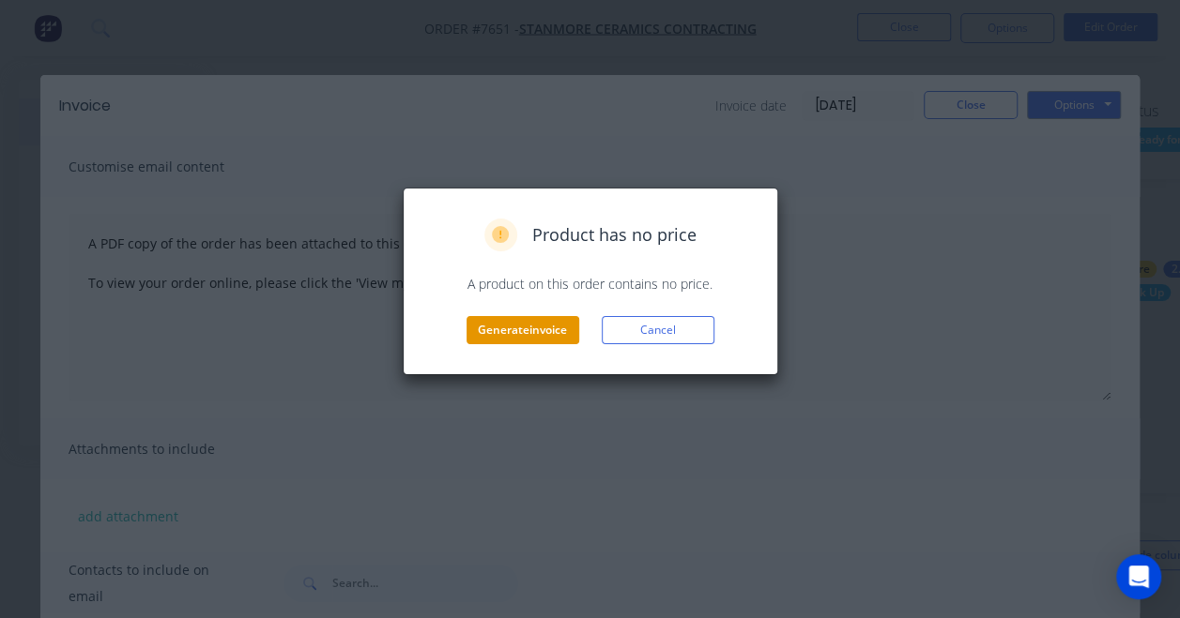
click at [490, 338] on button "Generate invoice" at bounding box center [522, 330] width 113 height 28
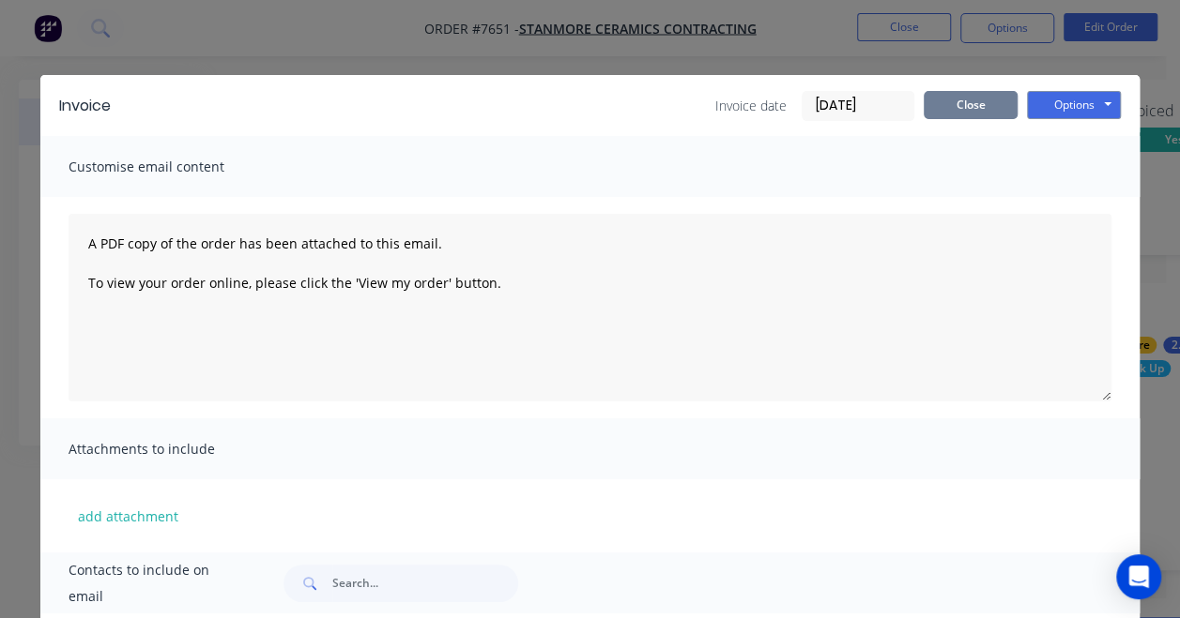
click at [961, 112] on button "Close" at bounding box center [970, 105] width 94 height 28
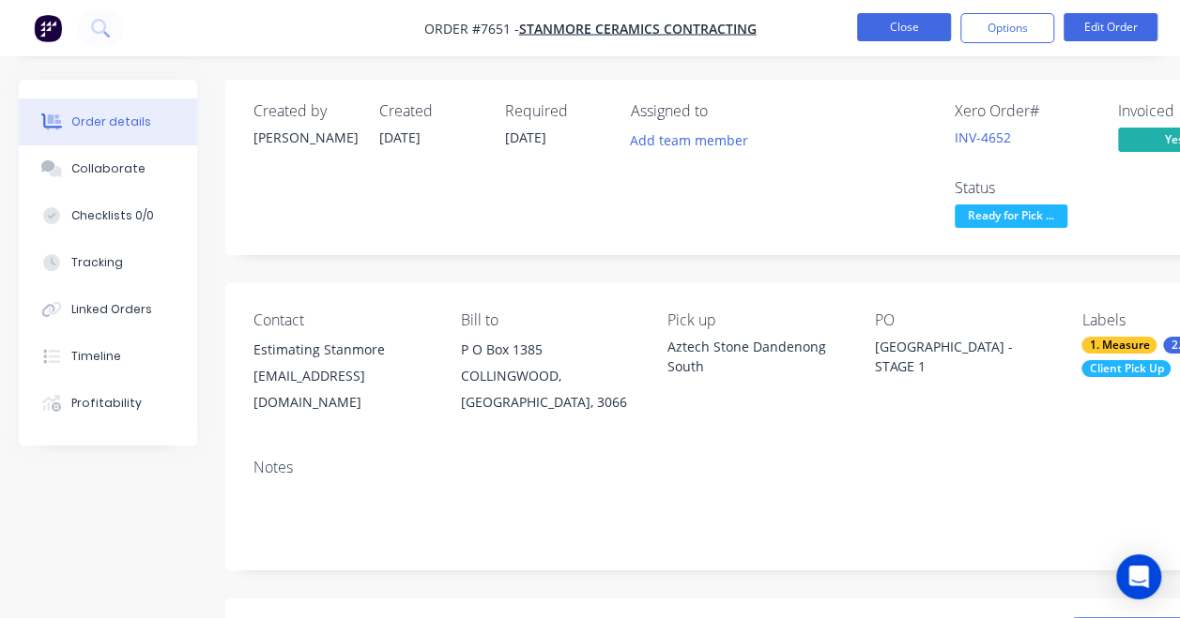
click at [917, 35] on button "Close" at bounding box center [904, 27] width 94 height 28
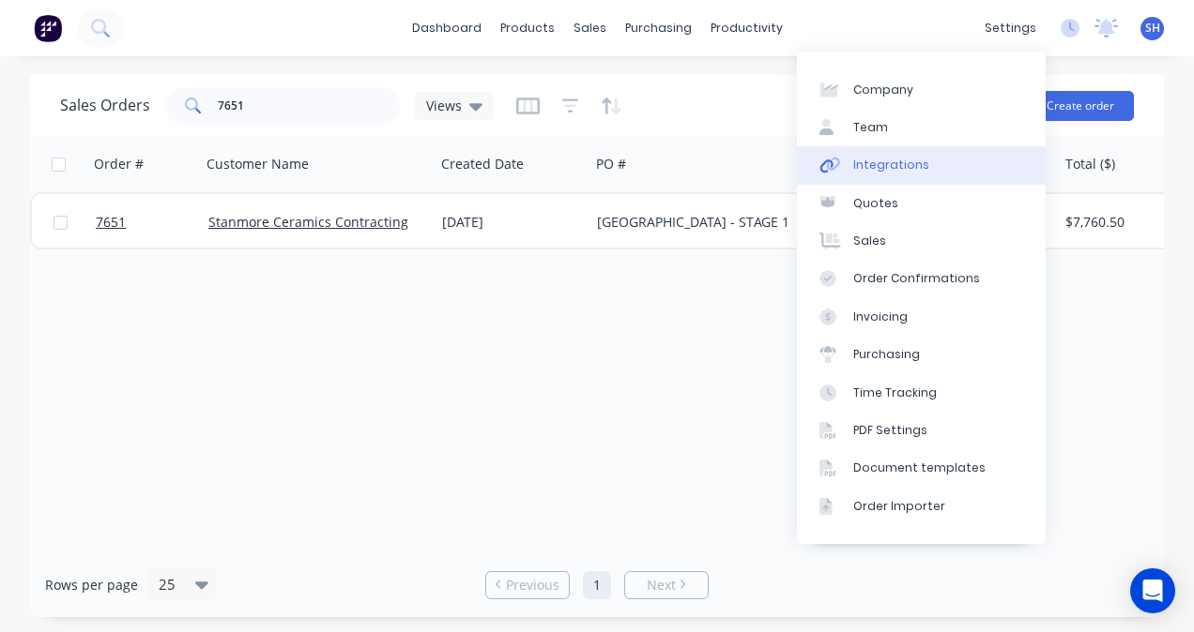
click at [954, 161] on link "Integrations" at bounding box center [921, 165] width 249 height 38
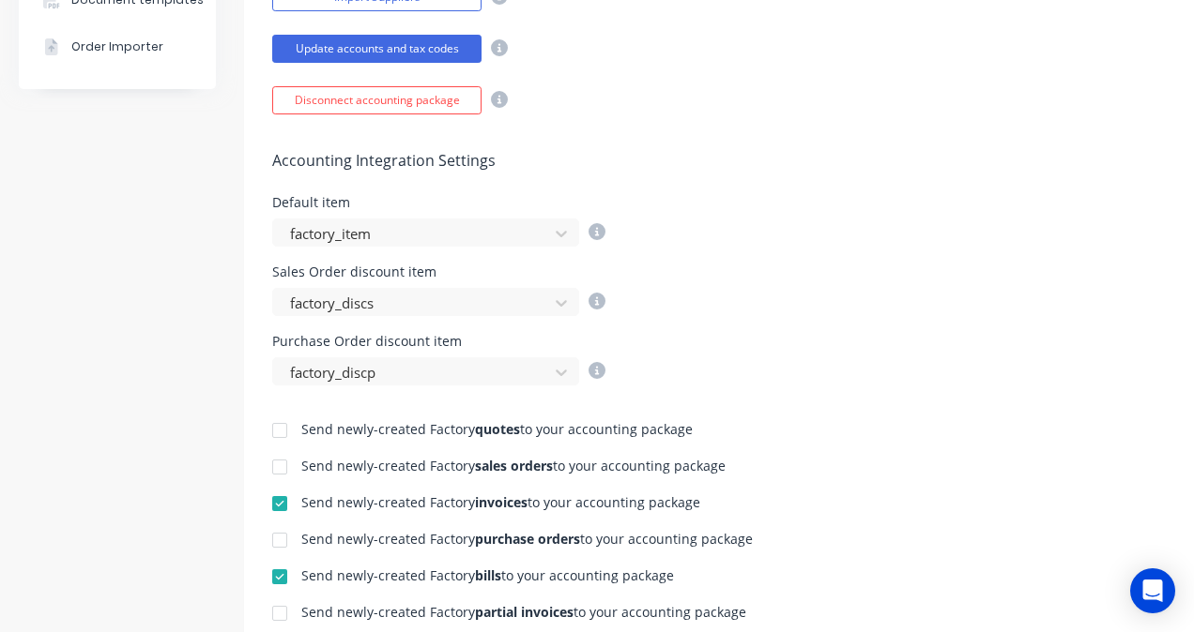
scroll to position [657, 0]
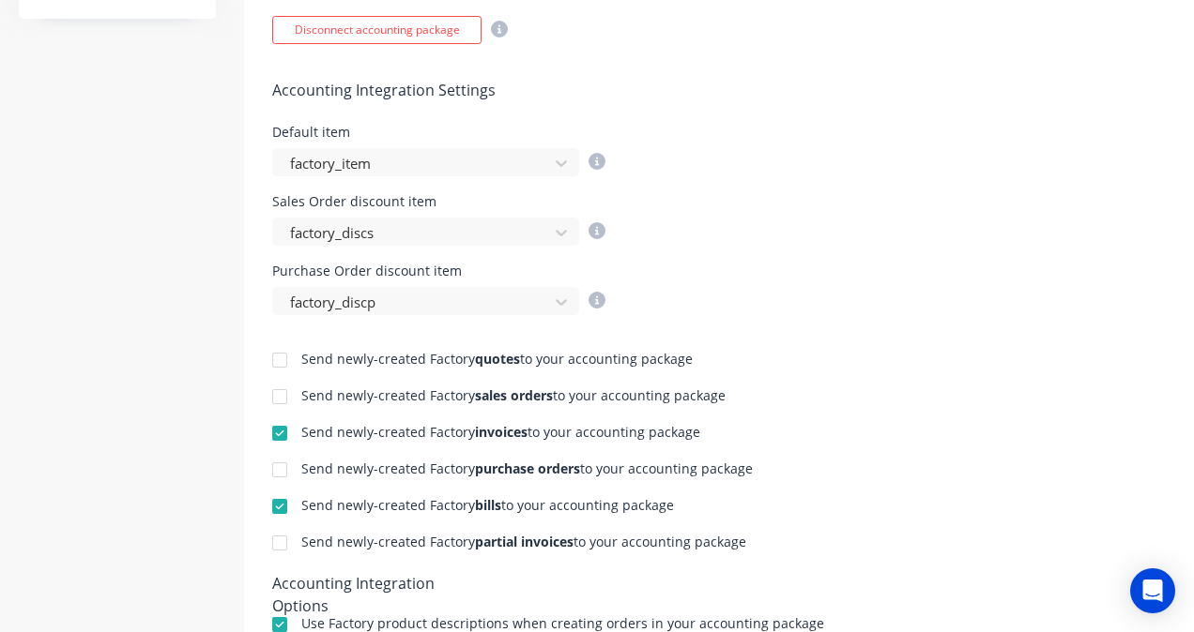
click at [282, 428] on div at bounding box center [280, 434] width 38 height 38
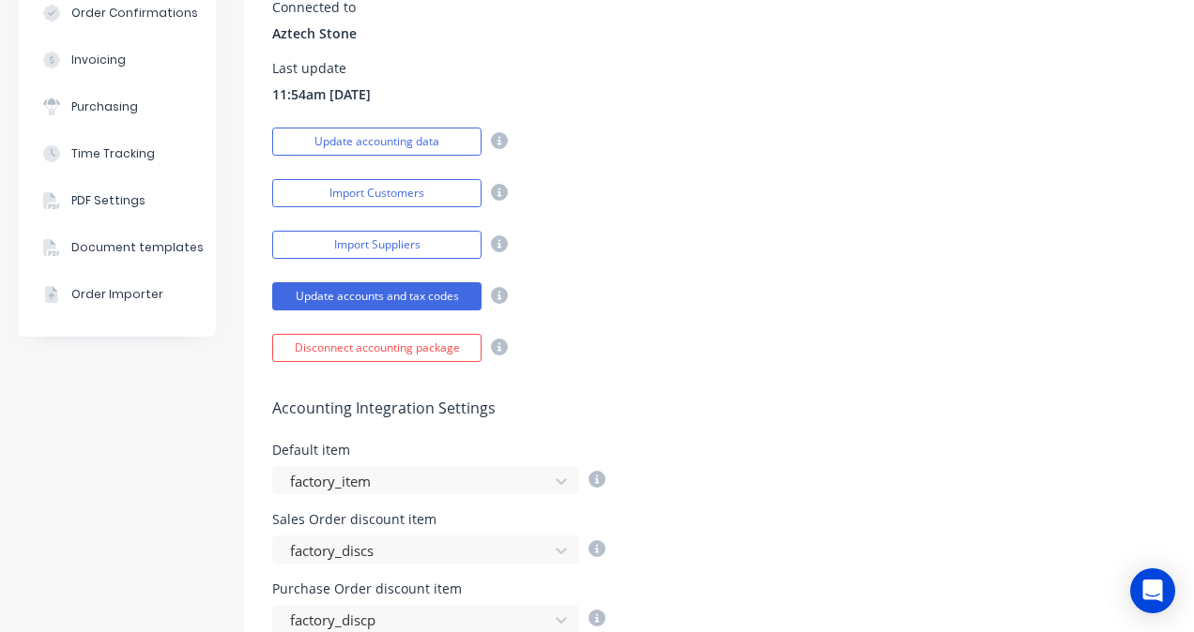
scroll to position [0, 0]
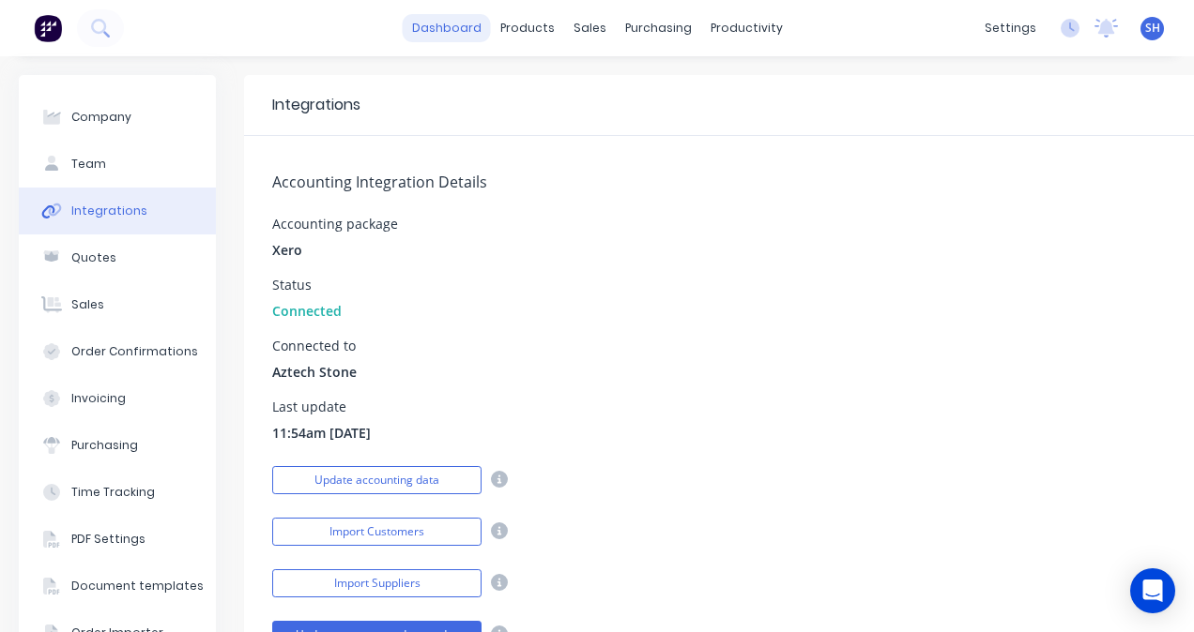
click at [422, 21] on link "dashboard" at bounding box center [447, 28] width 88 height 28
